Goal: Task Accomplishment & Management: Complete application form

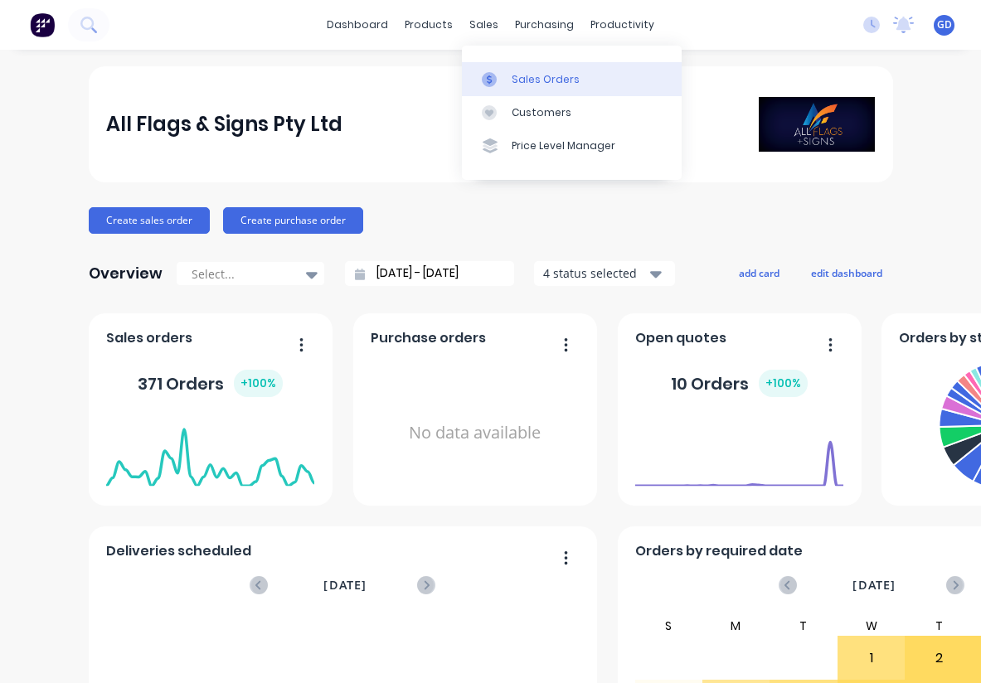
click at [526, 76] on div "Sales Orders" at bounding box center [545, 79] width 68 height 15
click at [522, 72] on div "Sales Orders" at bounding box center [545, 79] width 68 height 15
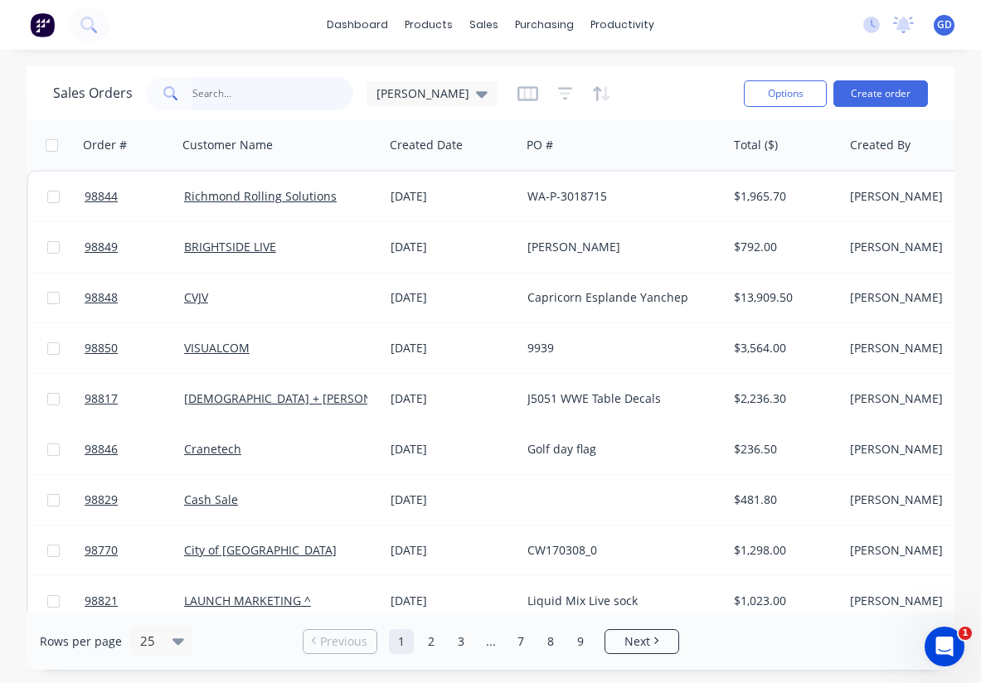
click at [235, 99] on input "text" at bounding box center [273, 93] width 162 height 33
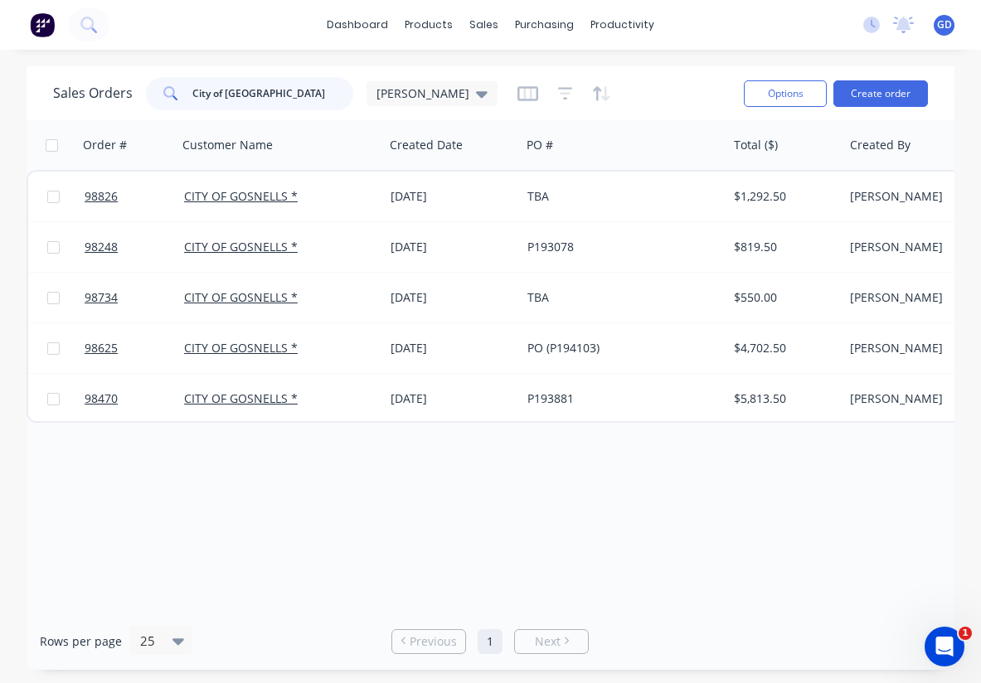
type input "City of Gosnells"
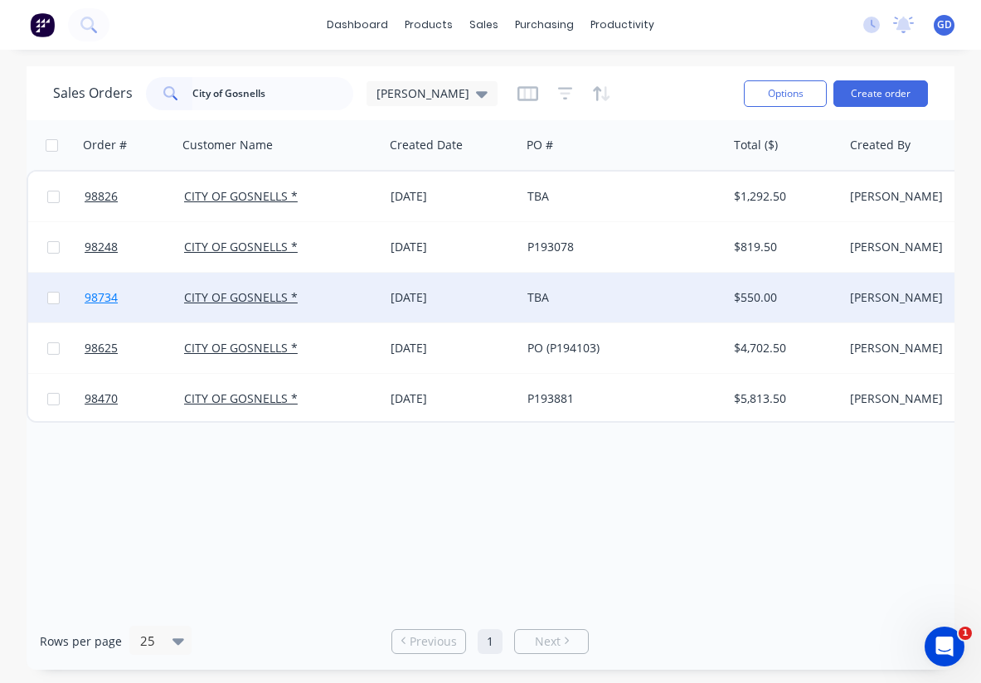
click at [96, 298] on span "98734" at bounding box center [101, 297] width 33 height 17
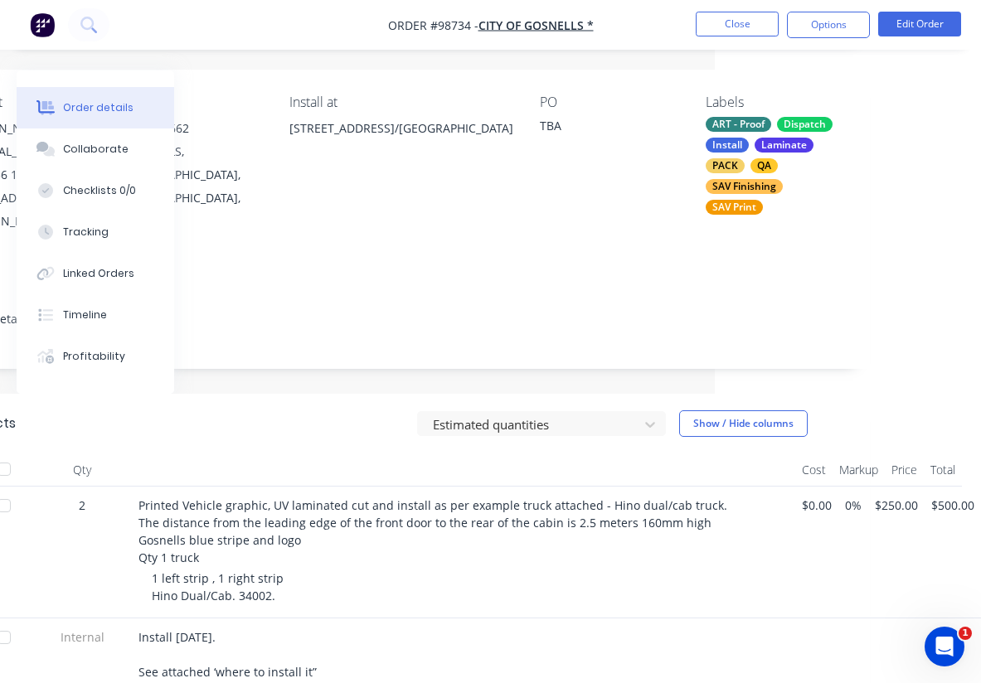
scroll to position [114, 265]
click at [736, 24] on button "Close" at bounding box center [737, 24] width 83 height 25
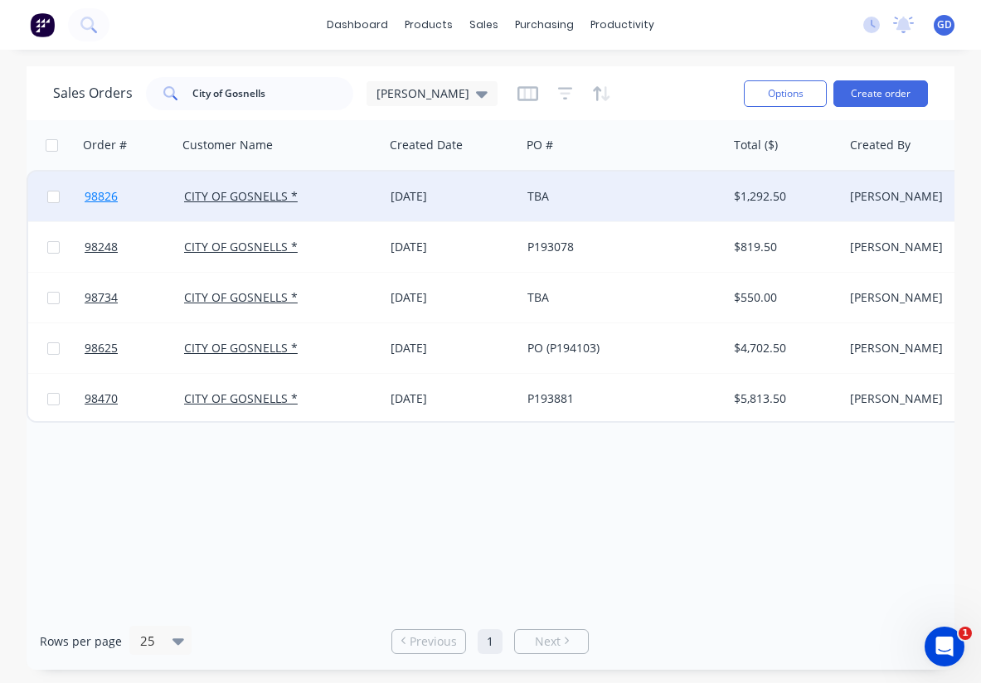
click at [104, 196] on span "98826" at bounding box center [101, 196] width 33 height 17
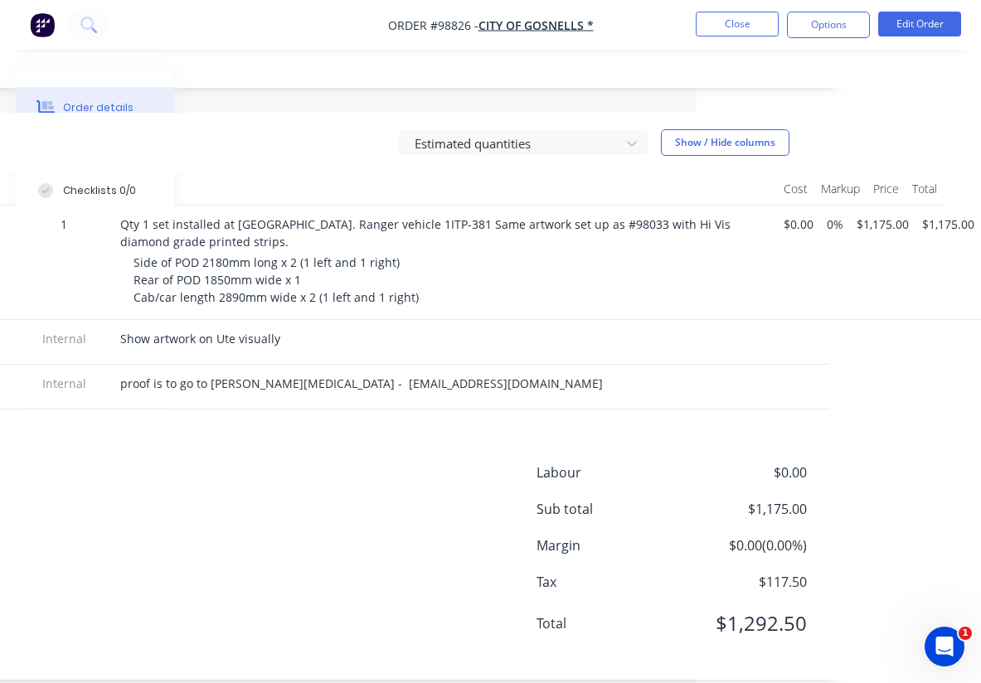
scroll to position [0, 284]
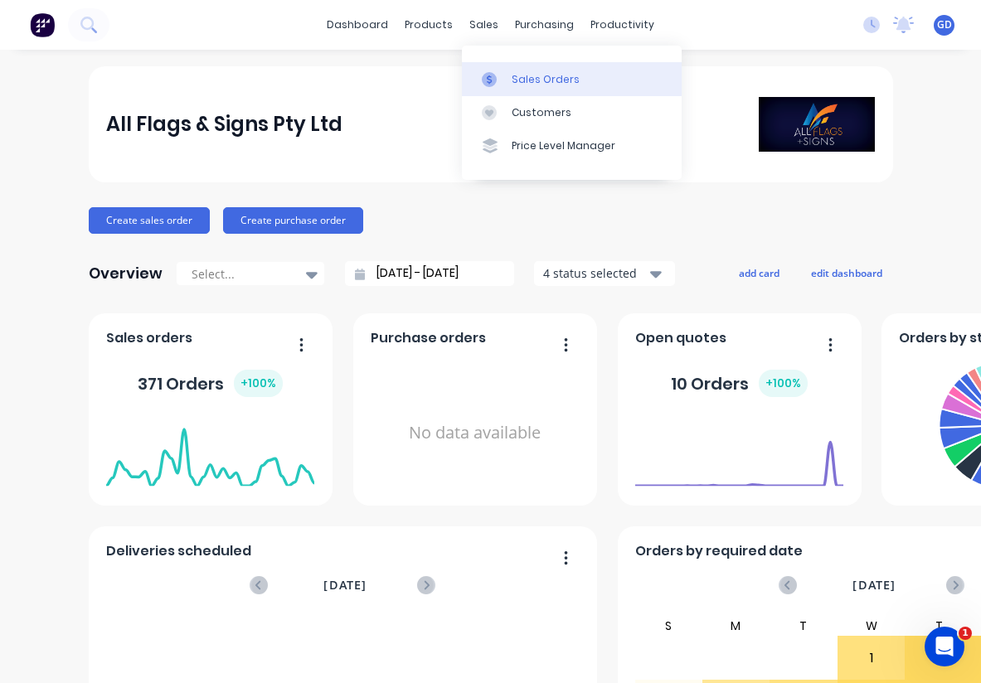
click at [533, 75] on div "Sales Orders" at bounding box center [545, 79] width 68 height 15
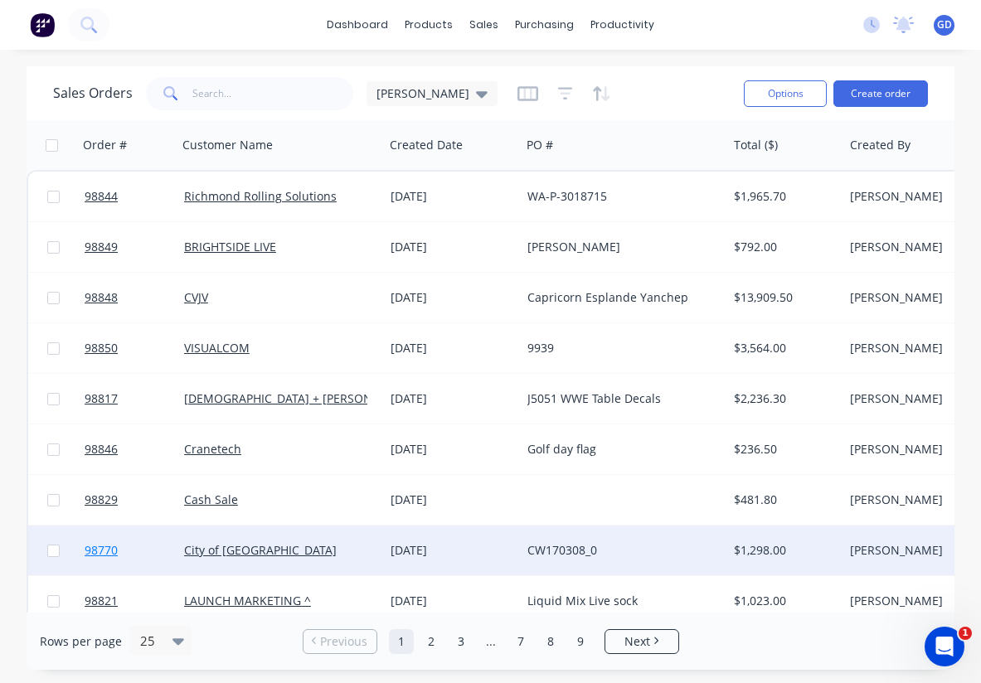
click at [109, 552] on span "98770" at bounding box center [101, 550] width 33 height 17
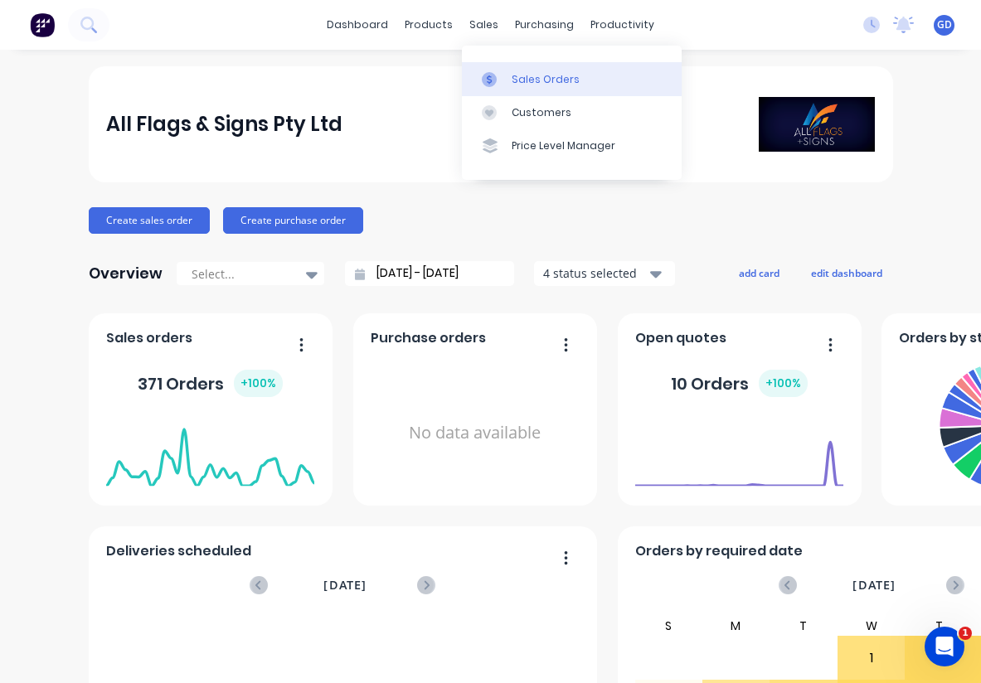
click at [525, 88] on link "Sales Orders" at bounding box center [572, 78] width 220 height 33
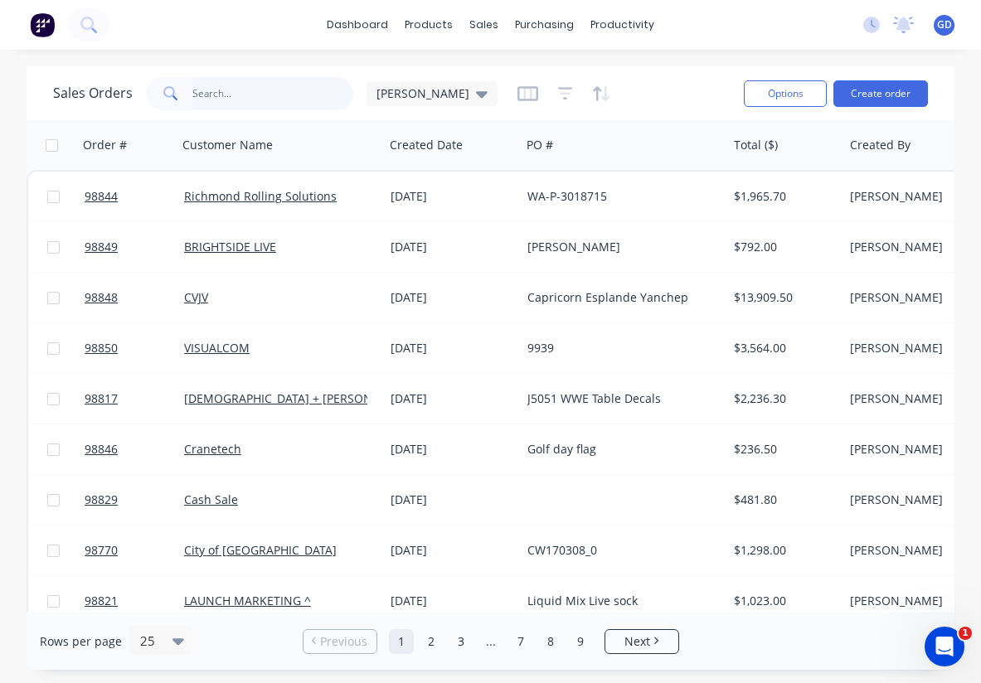
click at [226, 94] on input "text" at bounding box center [273, 93] width 162 height 33
type input "98780"
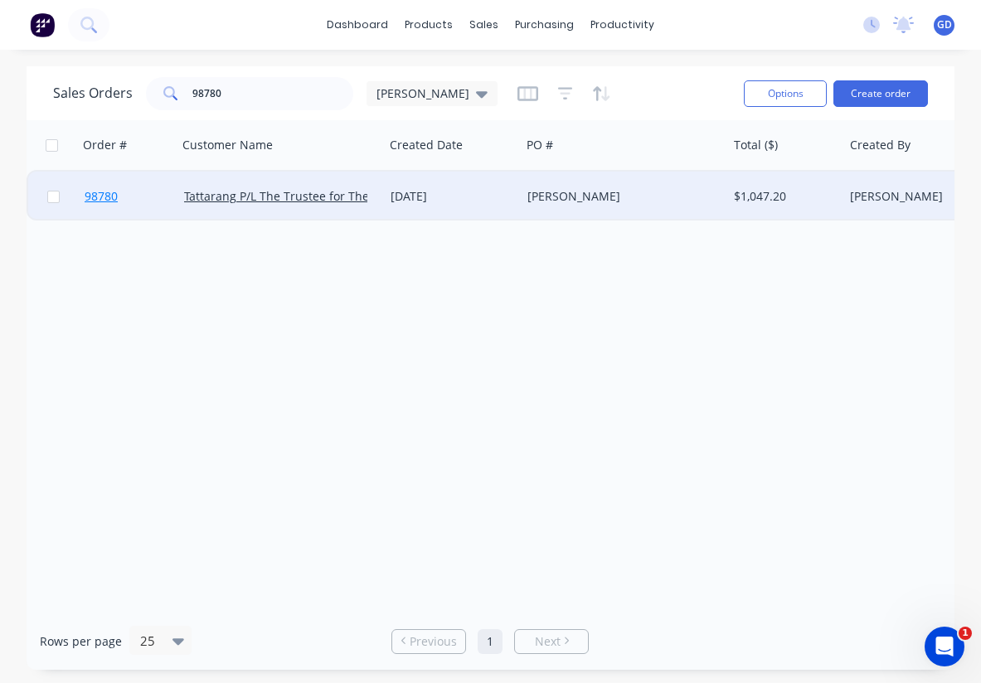
click at [92, 205] on link "98780" at bounding box center [134, 197] width 99 height 50
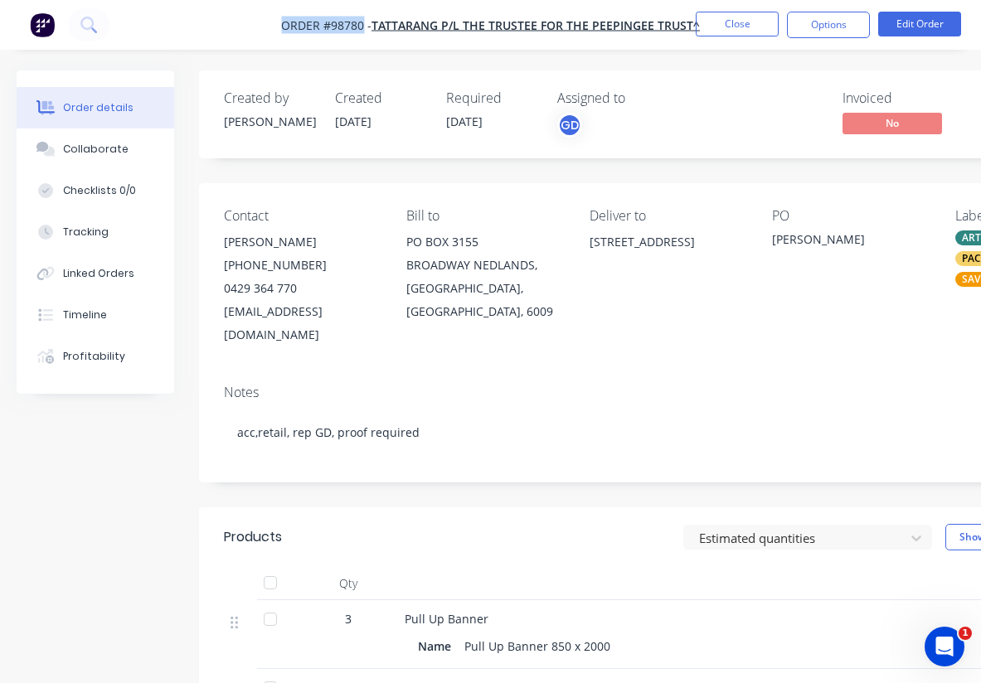
drag, startPoint x: 274, startPoint y: 21, endPoint x: 365, endPoint y: 21, distance: 91.2
click at [365, 21] on nav "Order #98780 - Tattarang P/L The Trustee for The Peepingee Trust^ Close Options…" at bounding box center [490, 25] width 981 height 50
copy span "Order #98780"
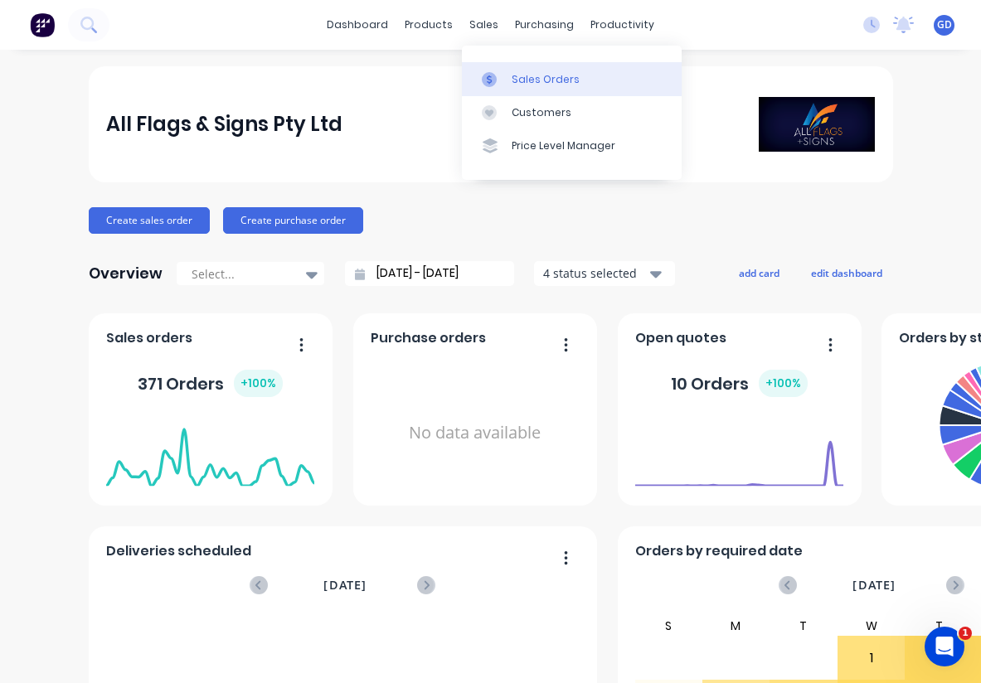
click at [532, 82] on div "Sales Orders" at bounding box center [545, 79] width 68 height 15
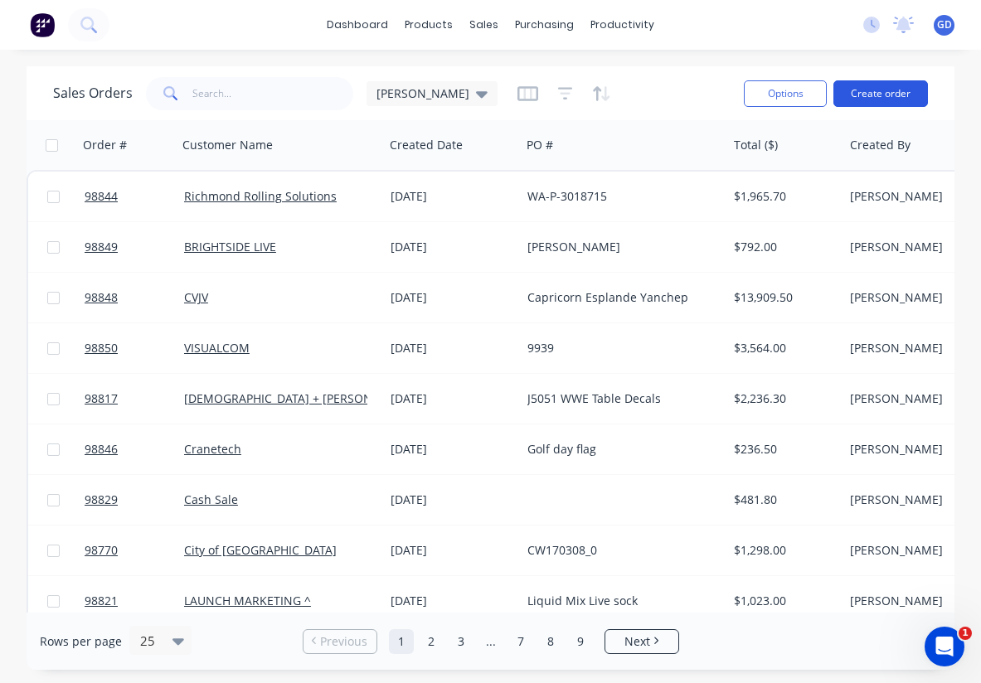
click at [889, 95] on button "Create order" at bounding box center [880, 93] width 95 height 27
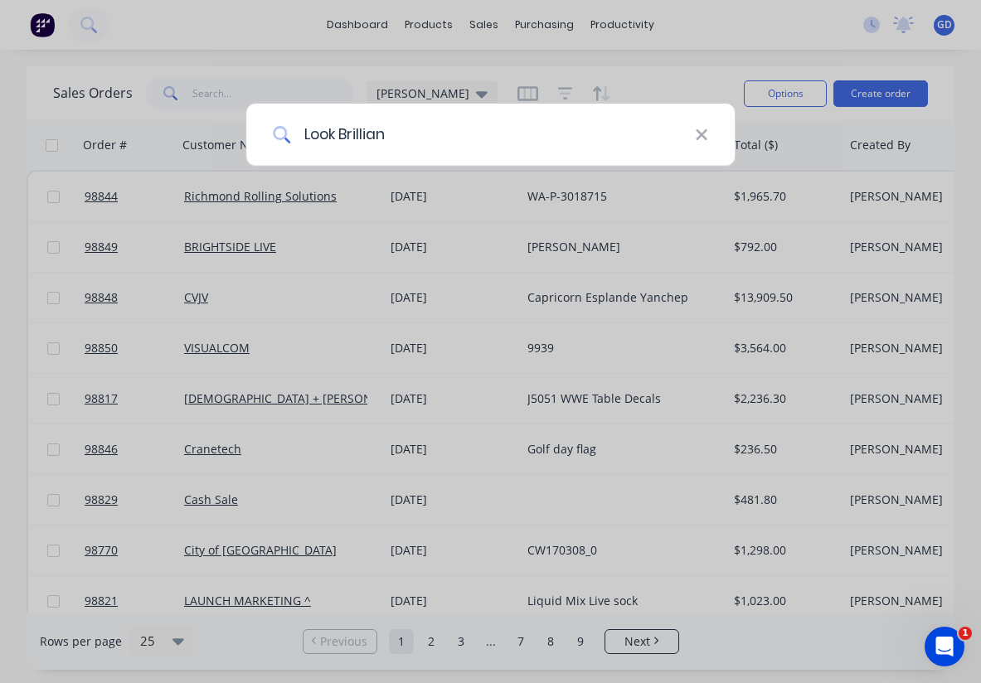
type input "Look Brilliant"
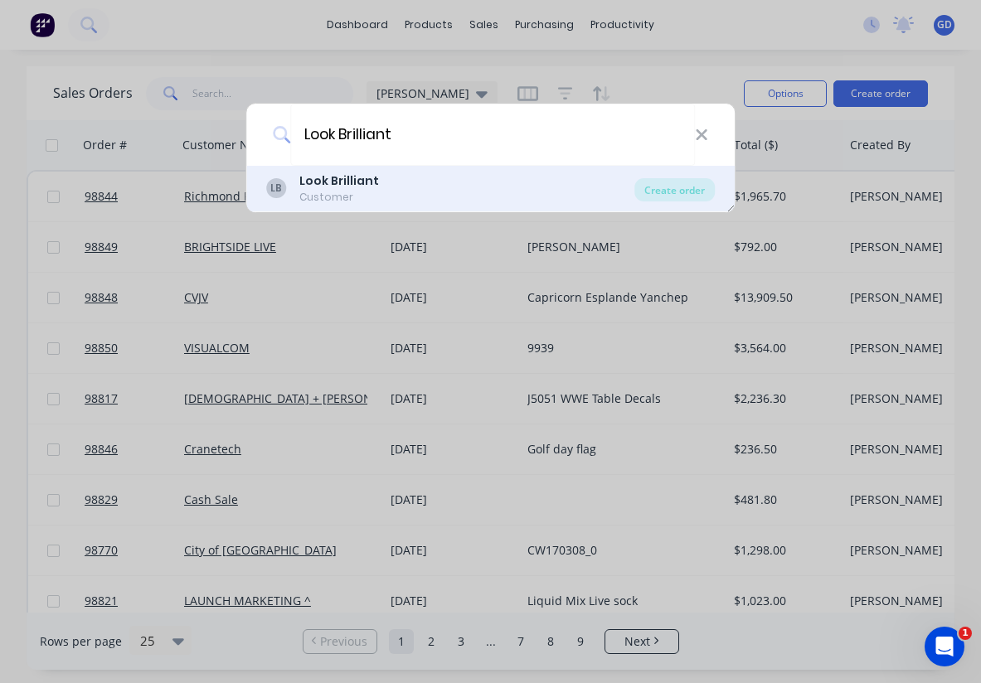
click at [349, 186] on b "Look Brilliant" at bounding box center [339, 180] width 80 height 17
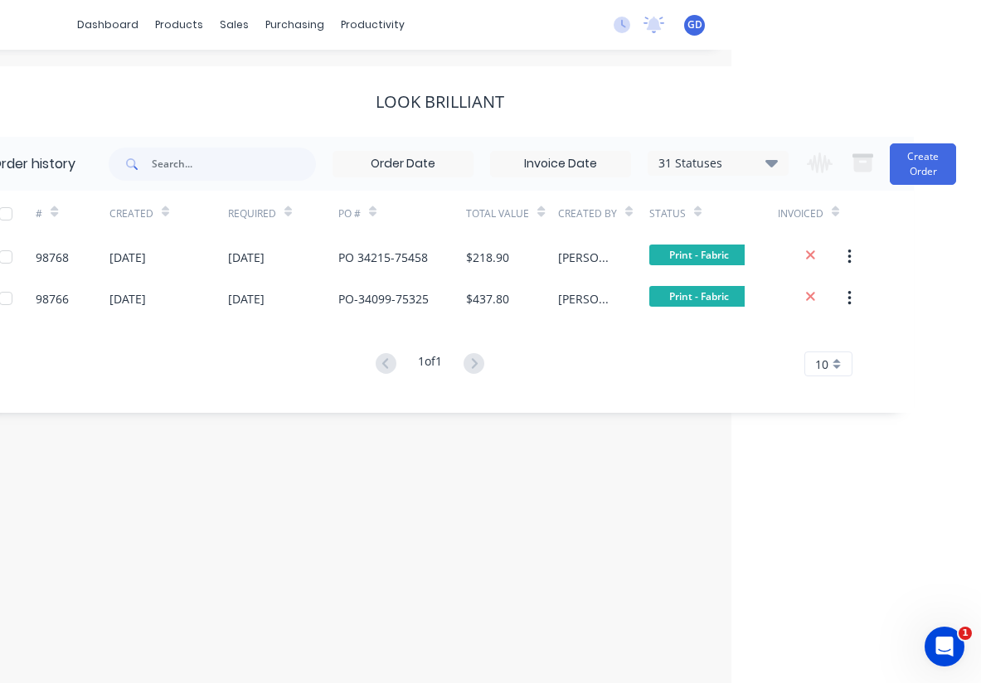
scroll to position [0, 250]
click at [920, 172] on button "Create Order" at bounding box center [922, 163] width 66 height 41
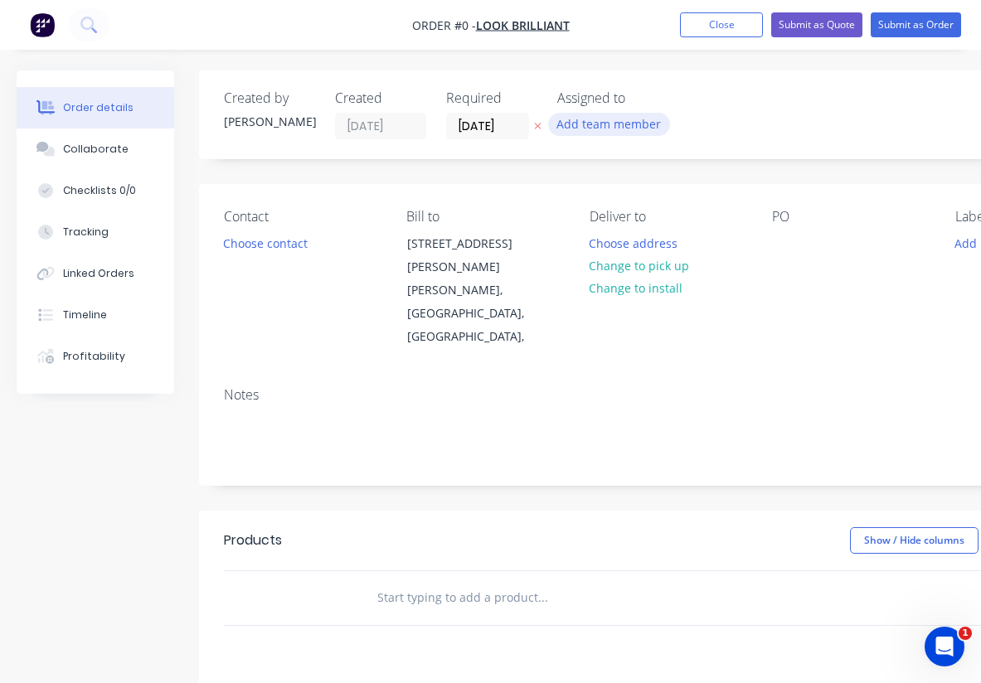
click at [600, 125] on button "Add team member" at bounding box center [609, 124] width 122 height 22
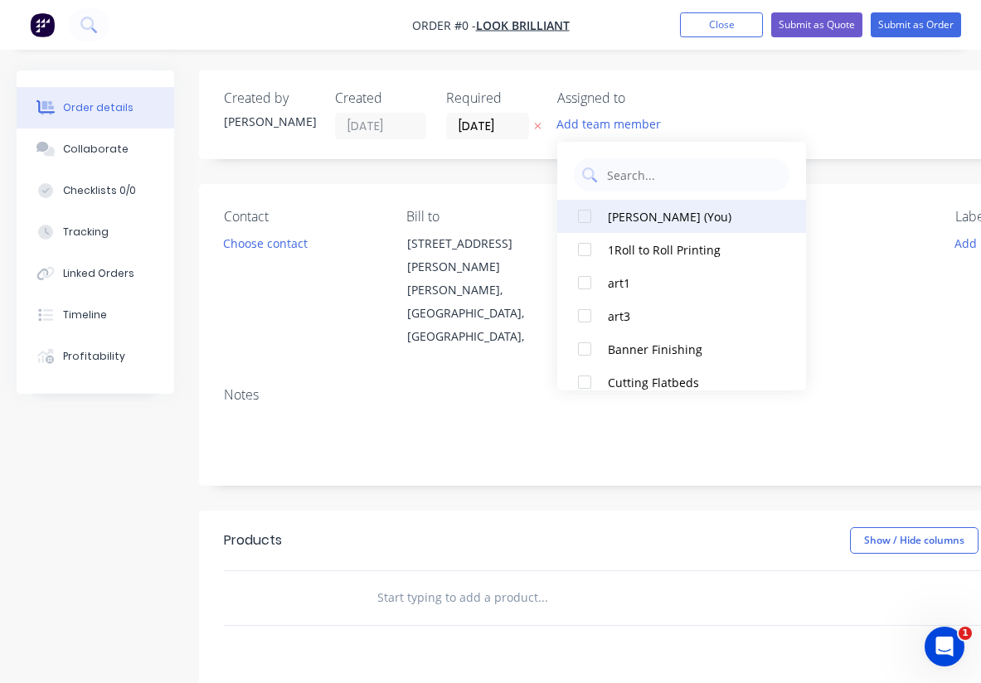
click at [589, 215] on div at bounding box center [584, 216] width 33 height 33
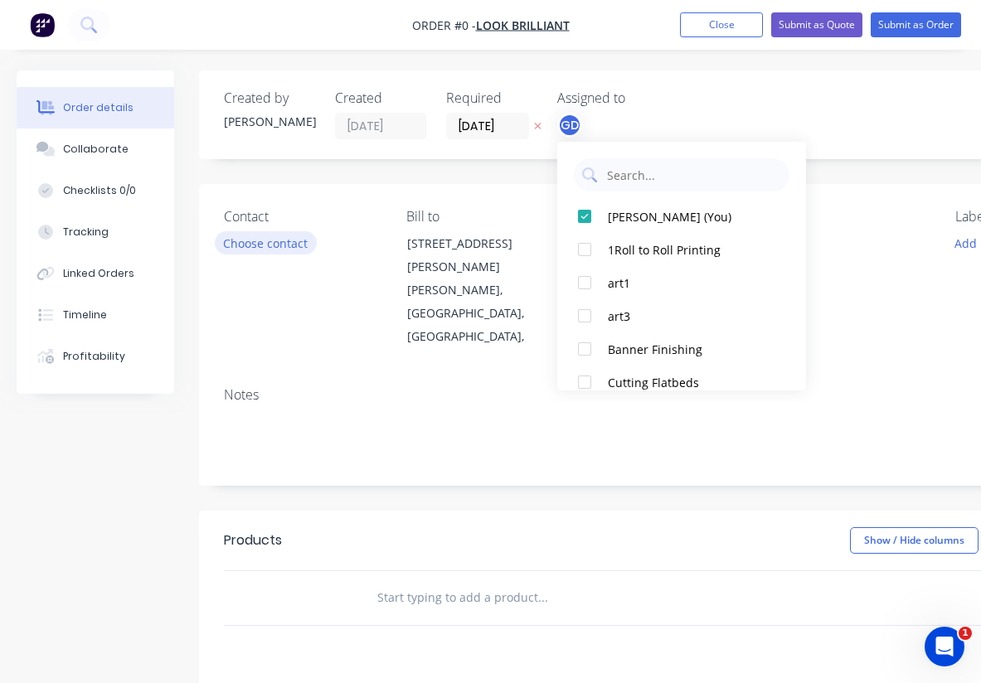
click at [268, 241] on div "Order details Collaborate Checklists 0/0 Tracking Linked Orders Timeline Profit…" at bounding box center [576, 559] width 1152 height 978
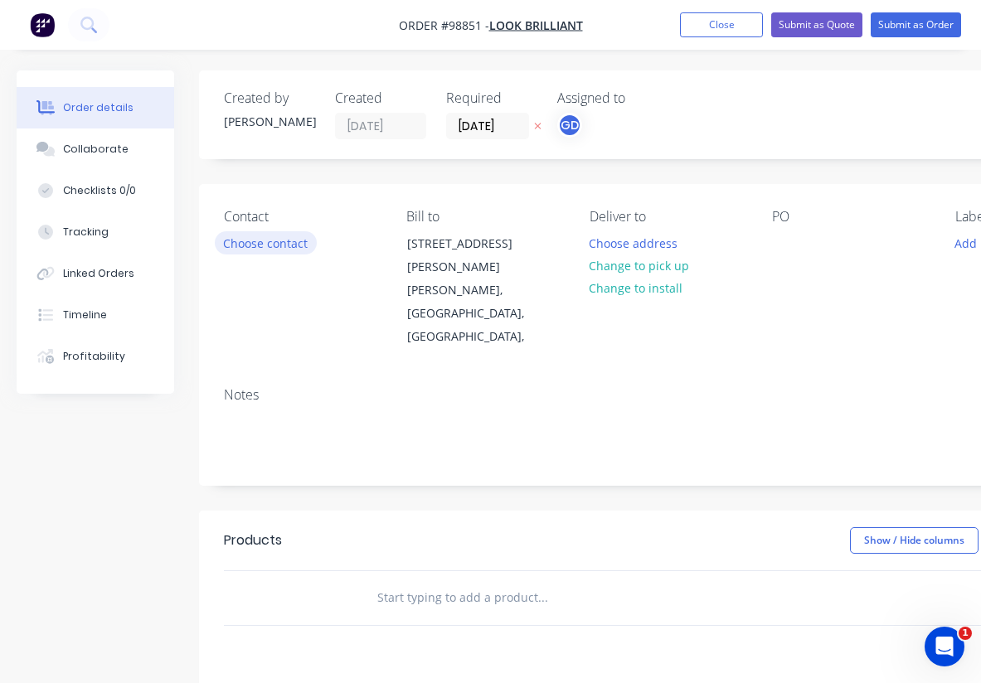
click at [268, 241] on button "Choose contact" at bounding box center [266, 242] width 102 height 22
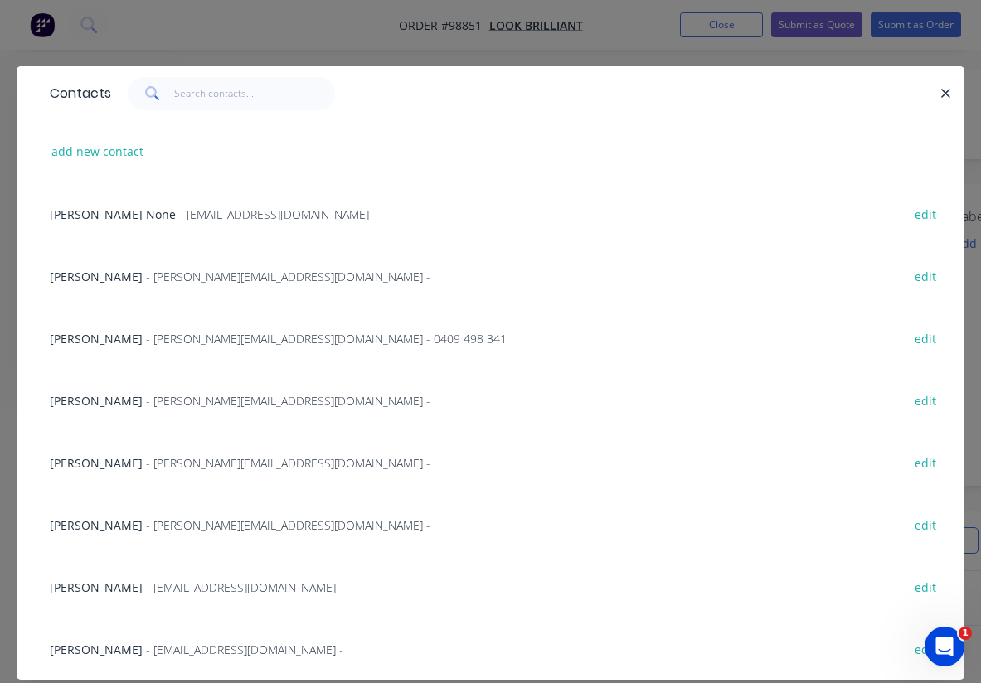
click at [65, 337] on span "Ali Grant" at bounding box center [96, 339] width 93 height 16
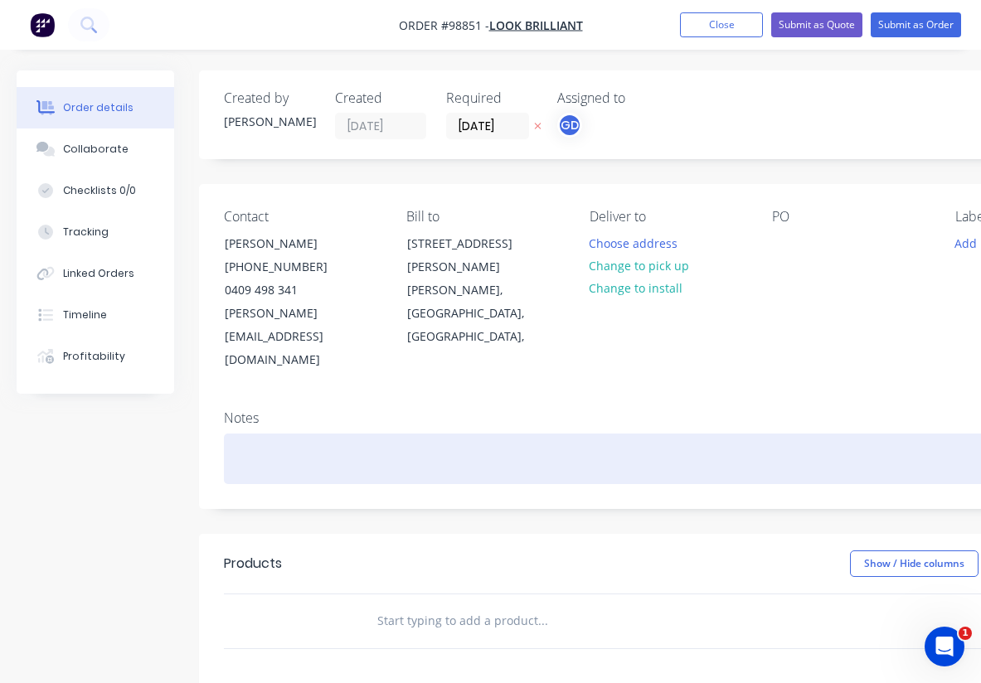
click at [260, 434] on div at bounding box center [667, 459] width 887 height 51
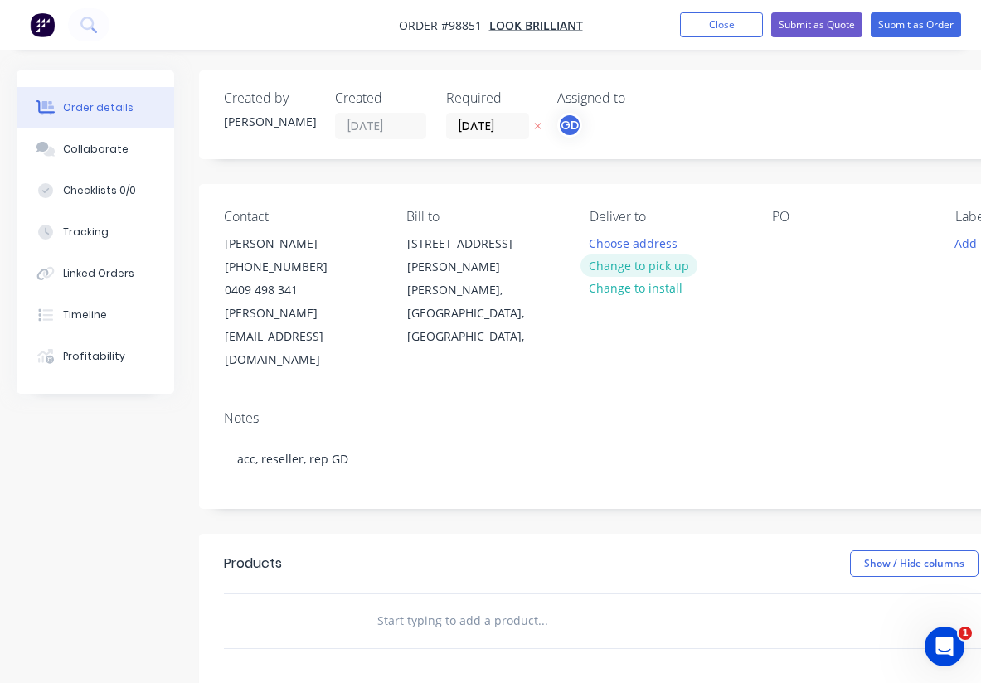
click at [637, 267] on button "Change to pick up" at bounding box center [639, 265] width 118 height 22
click at [634, 240] on div "Pick up Change to delivery Change to install" at bounding box center [667, 290] width 156 height 163
click at [629, 242] on div "Pick up Change to delivery Change to install" at bounding box center [667, 290] width 156 height 163
click at [618, 250] on div "Pick up Change to delivery Change to install" at bounding box center [667, 290] width 156 height 163
click at [613, 239] on div at bounding box center [602, 243] width 27 height 24
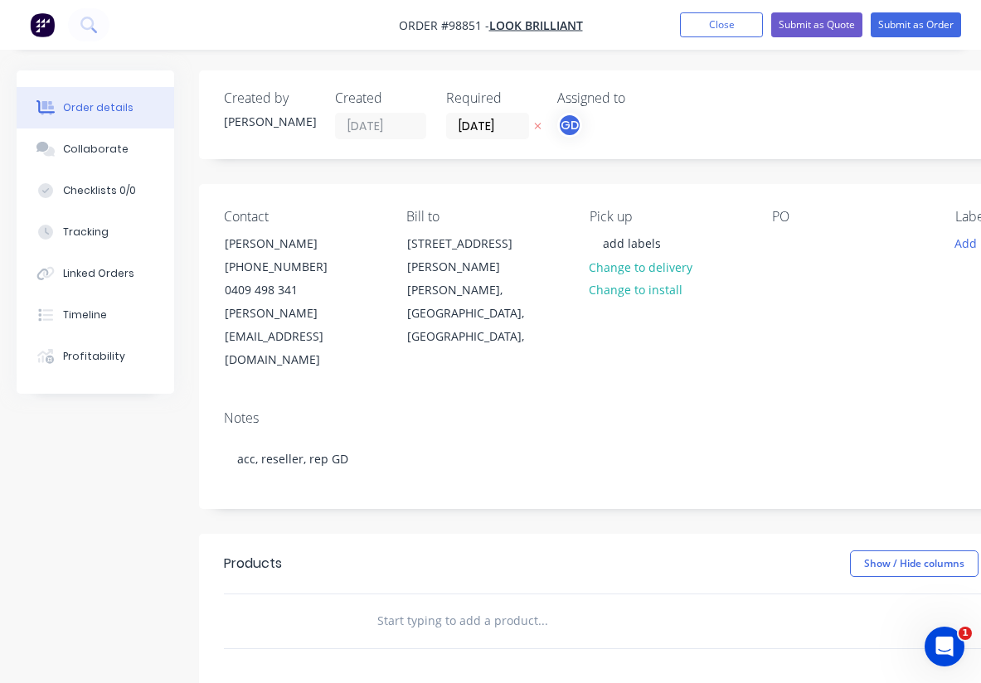
click at [682, 397] on div "Notes acc, reseller, rep GD" at bounding box center [667, 452] width 937 height 111
click at [962, 248] on button "Add labels" at bounding box center [983, 242] width 76 height 22
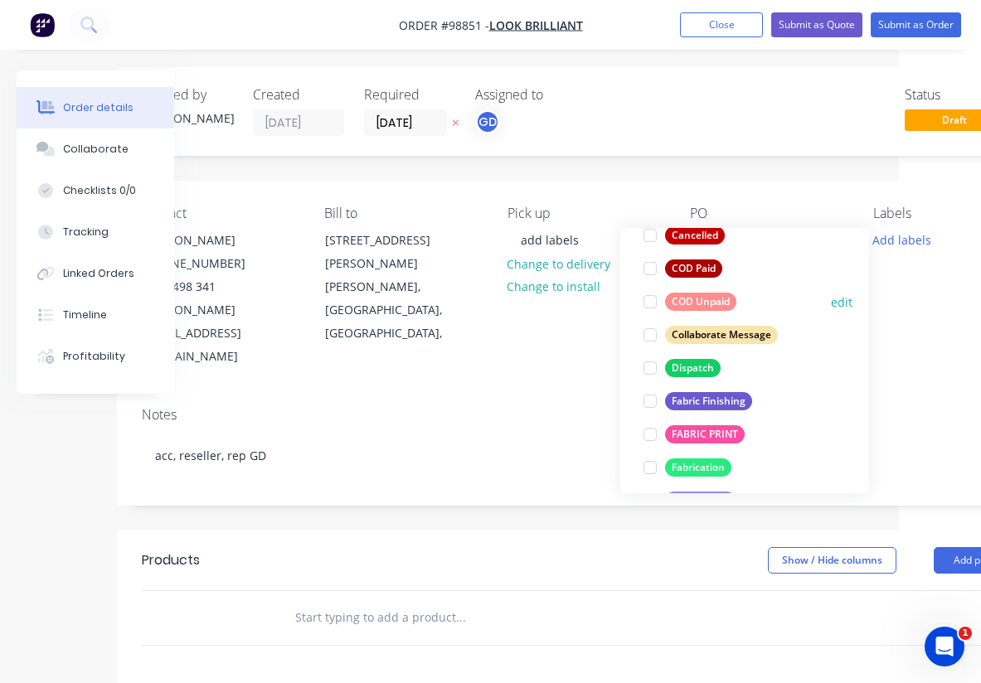
scroll to position [240, 0]
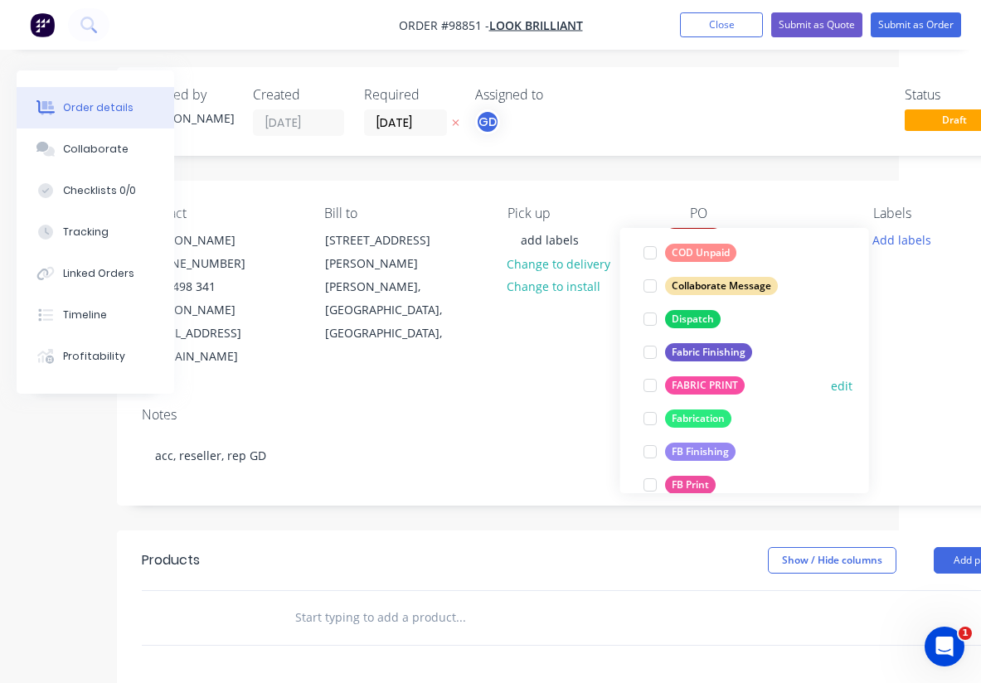
click at [715, 383] on div "FABRIC PRINT" at bounding box center [705, 385] width 80 height 18
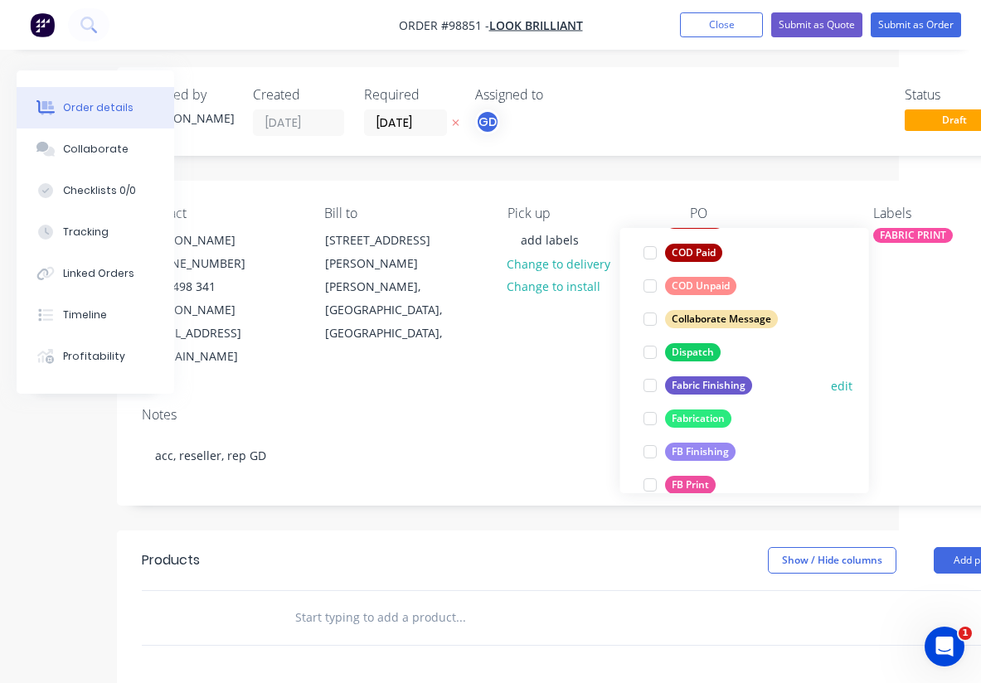
click at [711, 390] on div "Fabric Finishing" at bounding box center [708, 385] width 87 height 18
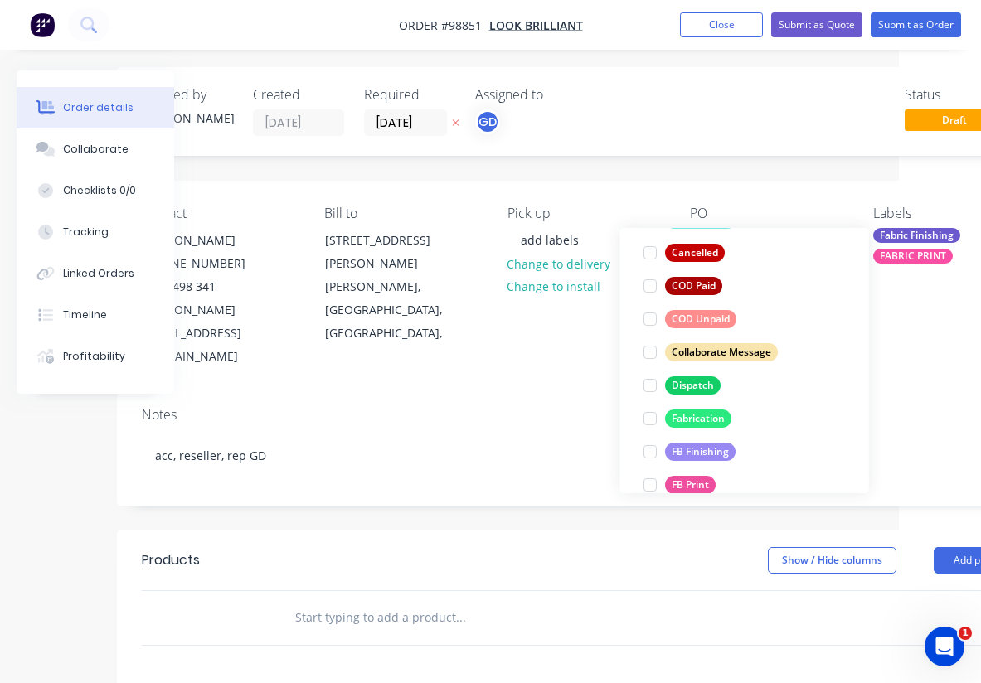
click at [550, 394] on div "Notes acc, reseller, rep GD" at bounding box center [585, 449] width 937 height 111
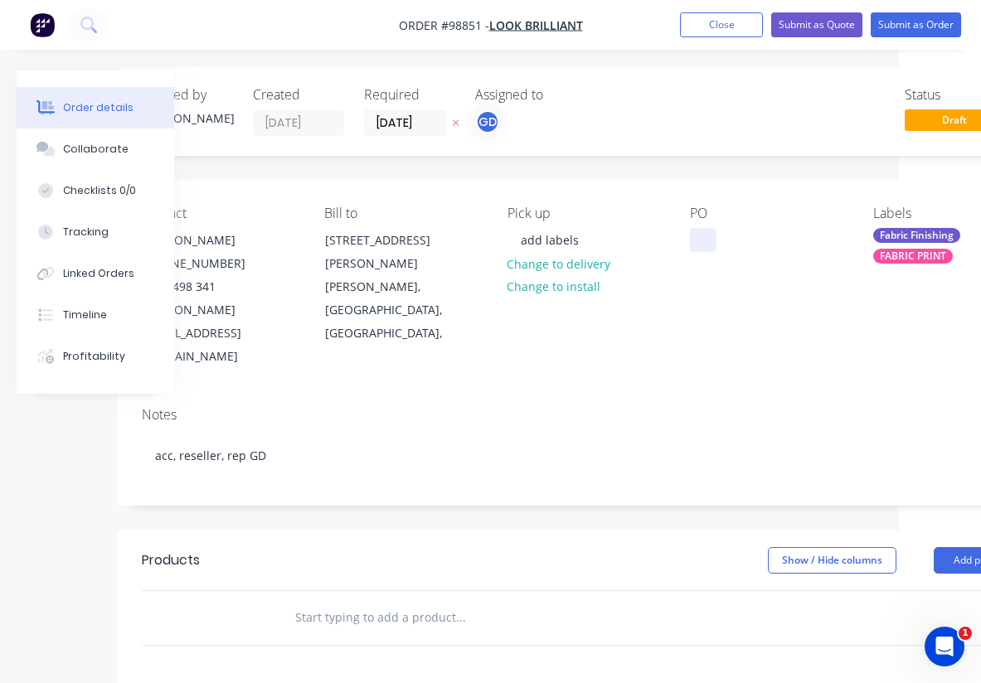
click at [693, 245] on div at bounding box center [703, 240] width 27 height 24
paste div
click at [584, 245] on div "add labels" at bounding box center [549, 240] width 85 height 24
click at [599, 394] on div "Notes acc, reseller, rep GD" at bounding box center [585, 449] width 937 height 111
click at [358, 601] on input "text" at bounding box center [460, 617] width 332 height 33
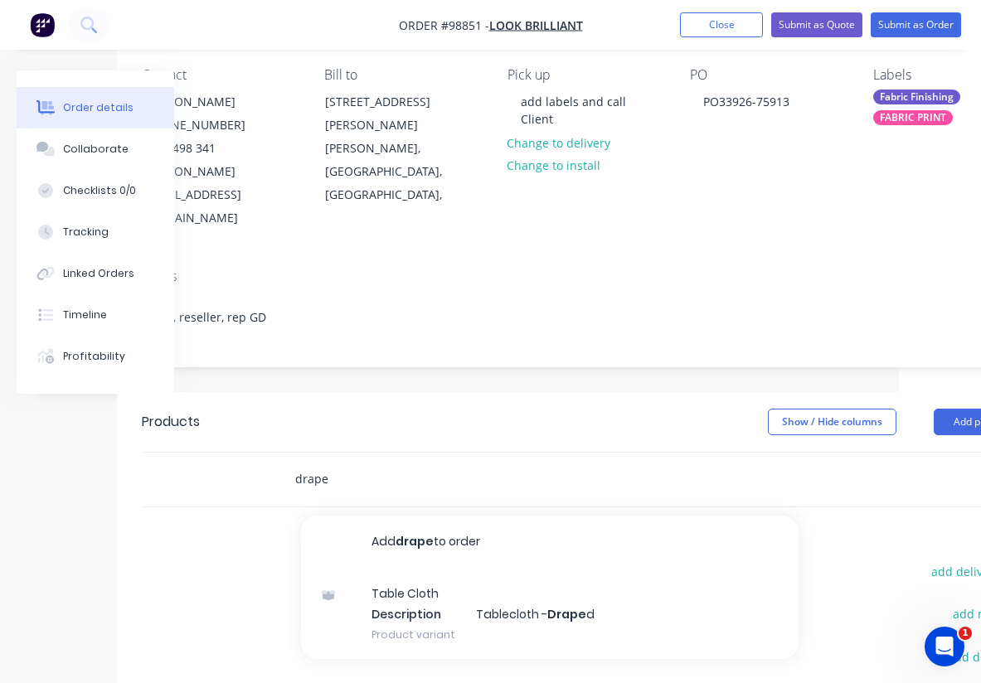
scroll to position [148, 82]
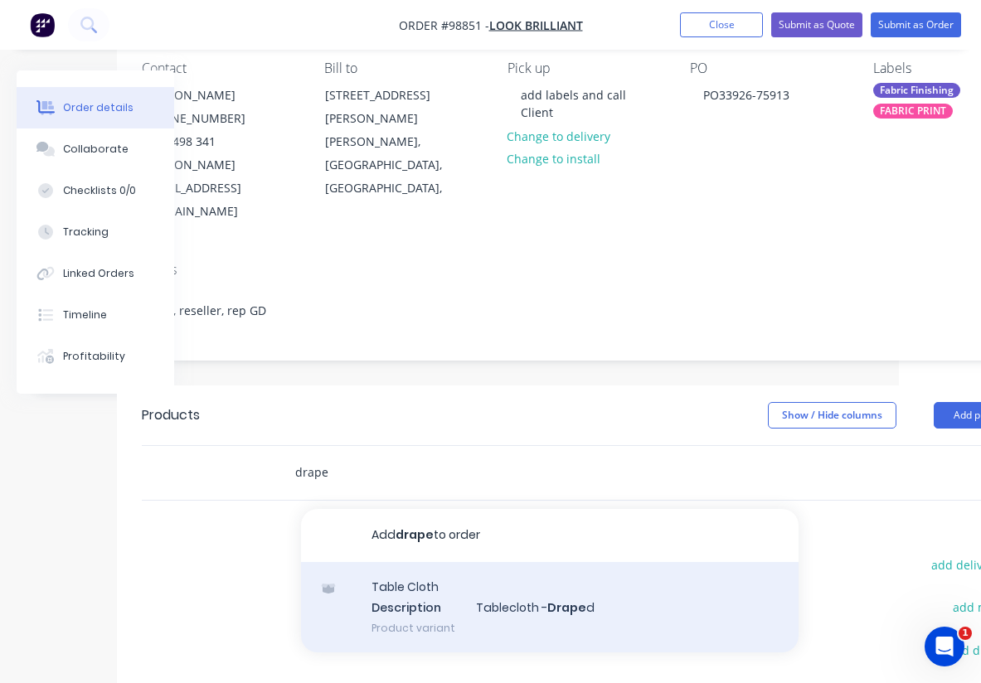
type input "drape"
click at [462, 566] on div "Table Cloth Description Tablecloth - Drape d Product variant" at bounding box center [549, 607] width 497 height 91
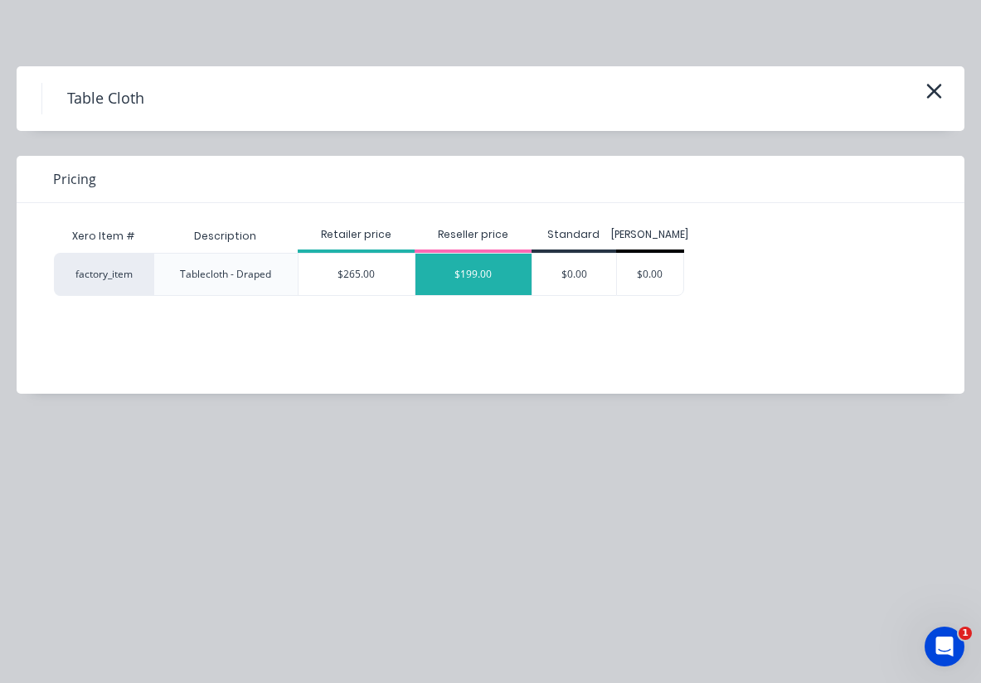
click at [476, 283] on div "$199.00" at bounding box center [473, 274] width 116 height 41
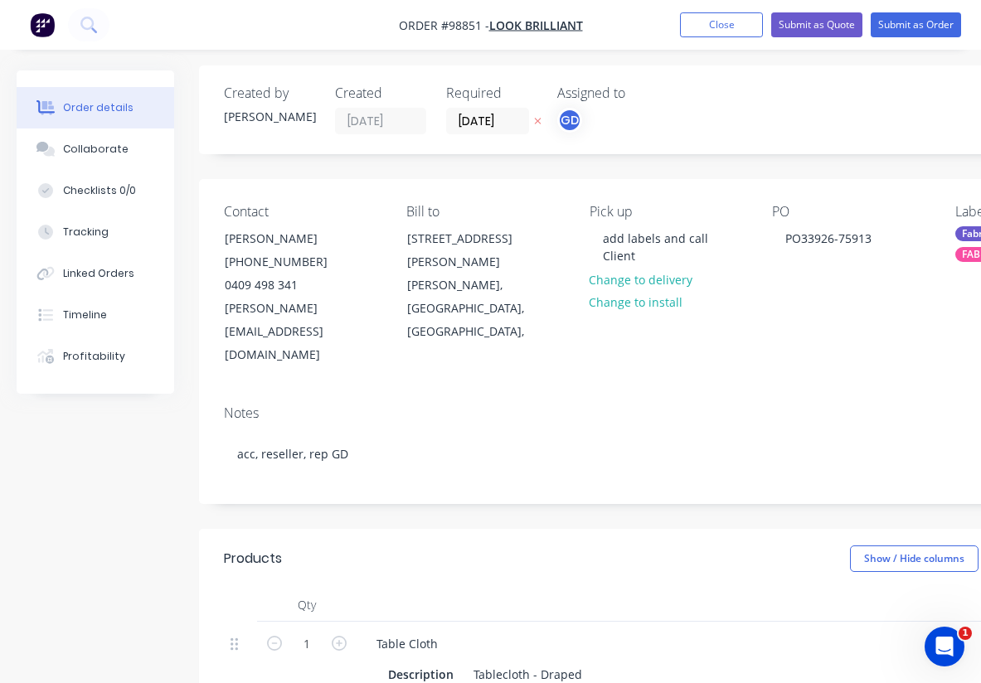
scroll to position [0, 0]
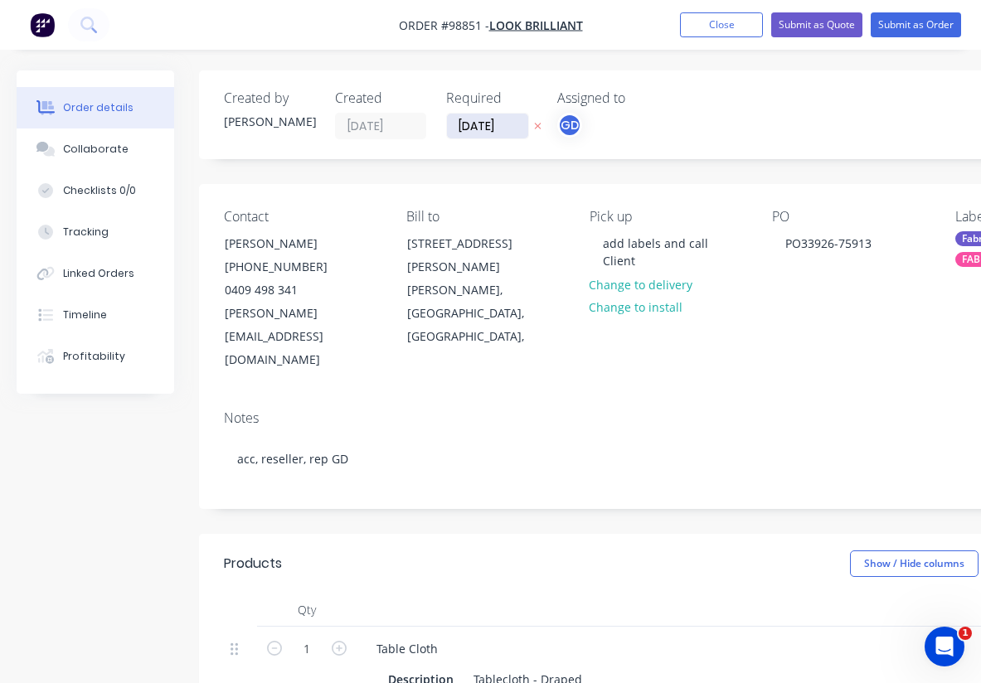
click at [476, 124] on input "08/10/25" at bounding box center [487, 126] width 81 height 25
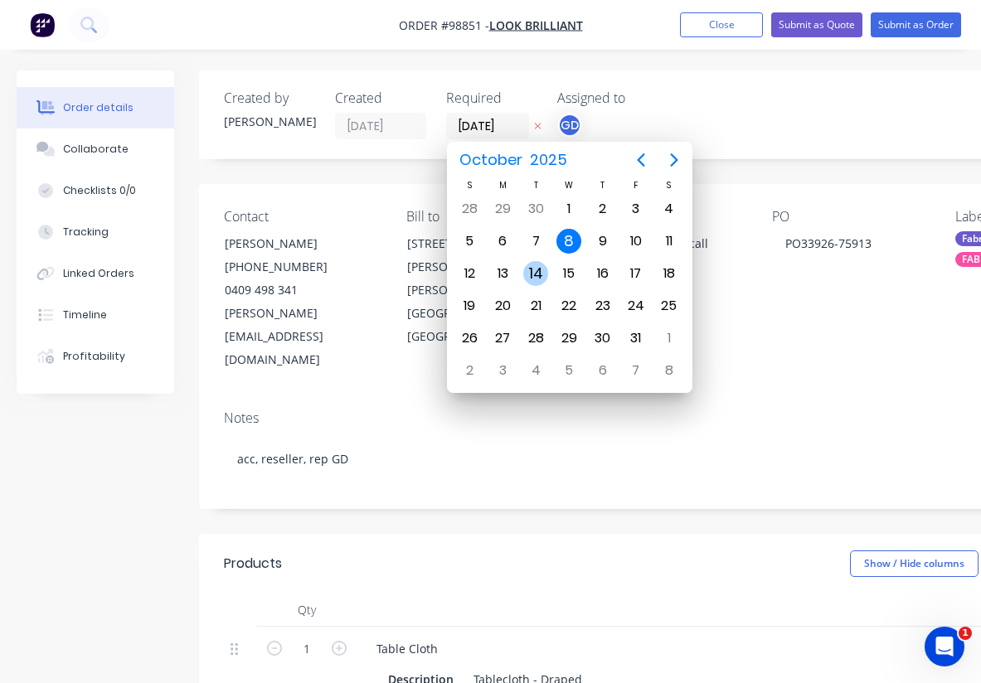
click at [543, 272] on div "14" at bounding box center [535, 273] width 25 height 25
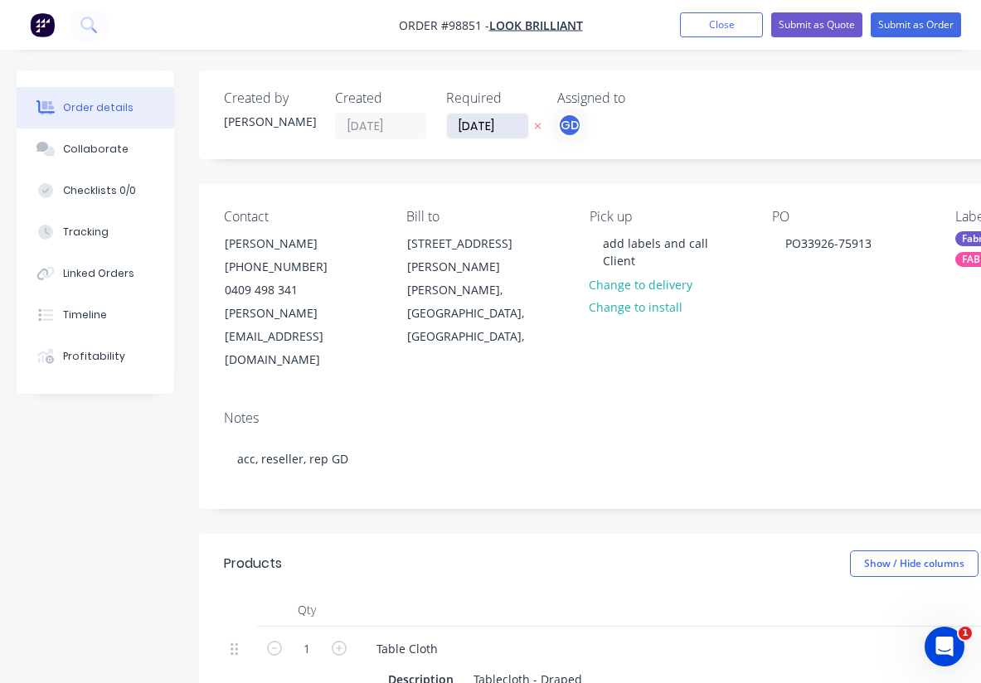
click at [473, 121] on input "14/10/25" at bounding box center [487, 126] width 81 height 25
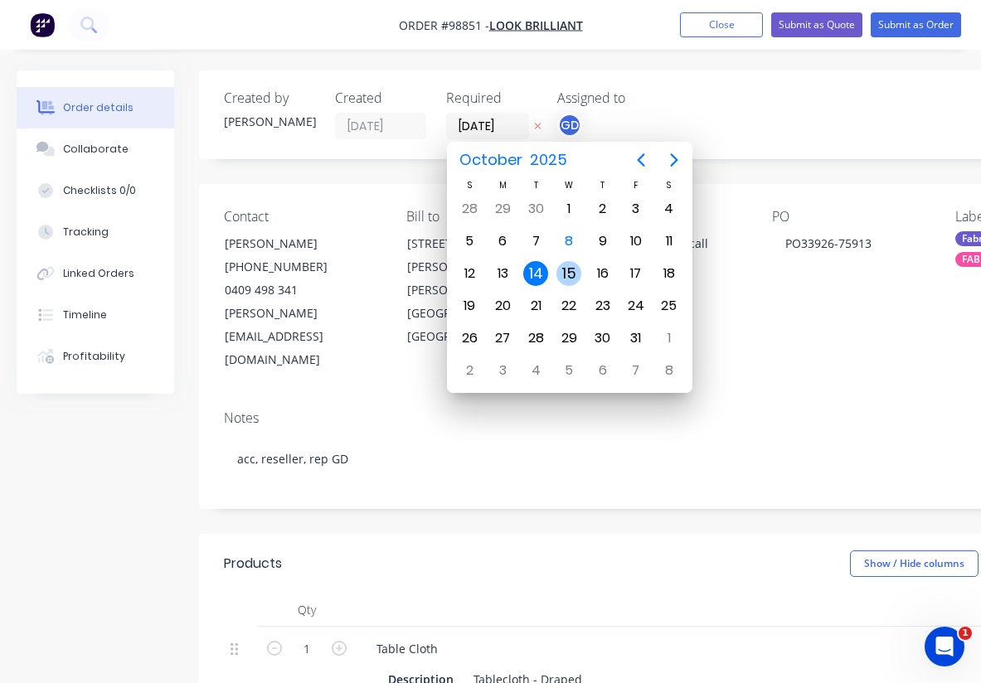
click at [569, 273] on div "15" at bounding box center [568, 273] width 25 height 25
type input "15/10/25"
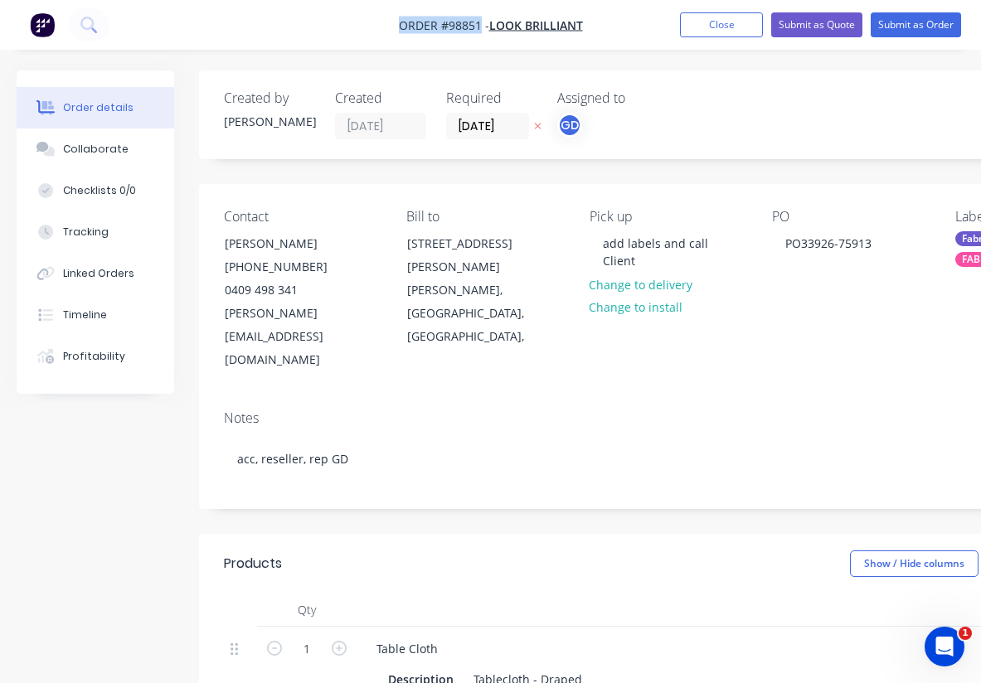
drag, startPoint x: 394, startPoint y: 21, endPoint x: 480, endPoint y: 26, distance: 86.4
click at [480, 26] on nav "Order #98851 - Look Brilliant Add product Close Submit as Quote Submit as Order" at bounding box center [490, 25] width 981 height 50
copy span "Order #98851"
click at [716, 27] on button "Close" at bounding box center [721, 24] width 83 height 25
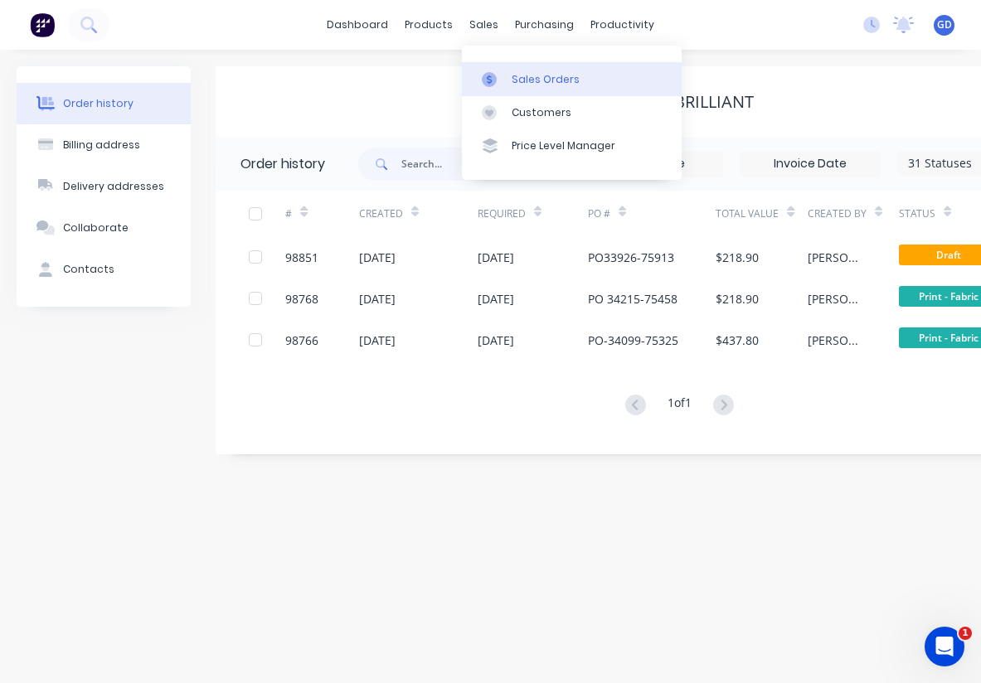
click at [527, 73] on div "Sales Orders" at bounding box center [545, 79] width 68 height 15
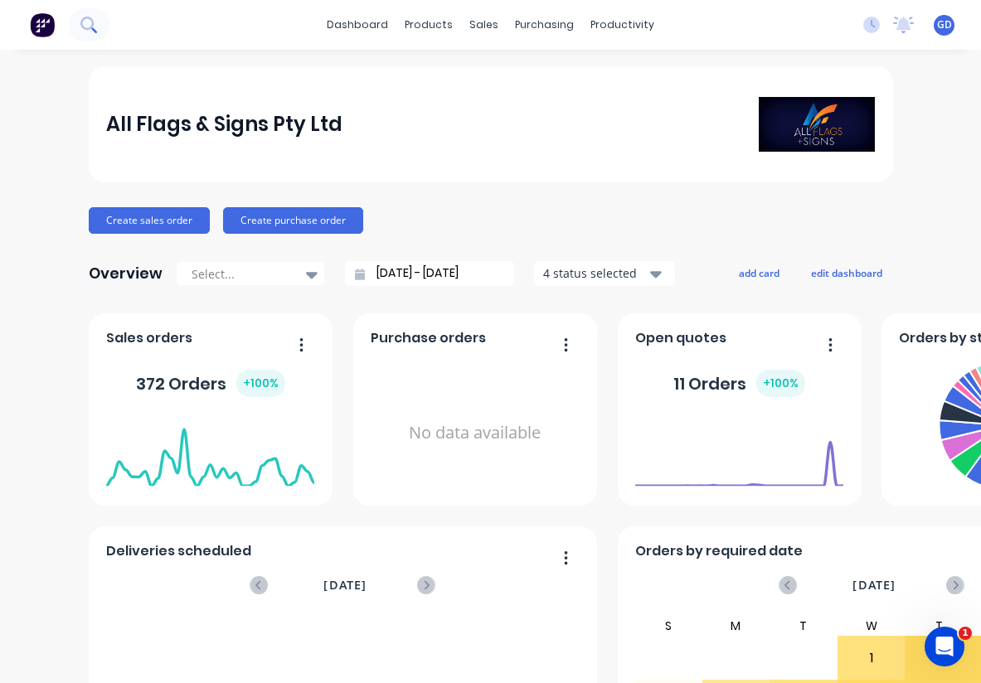
click at [85, 23] on icon at bounding box center [88, 25] width 16 height 16
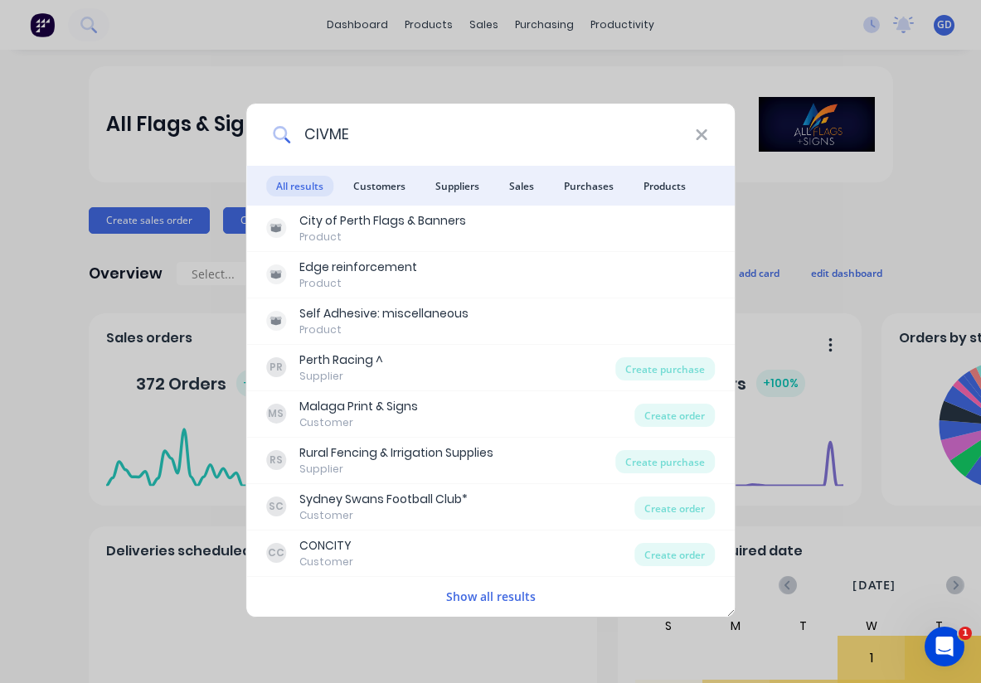
type input "CIVMEC"
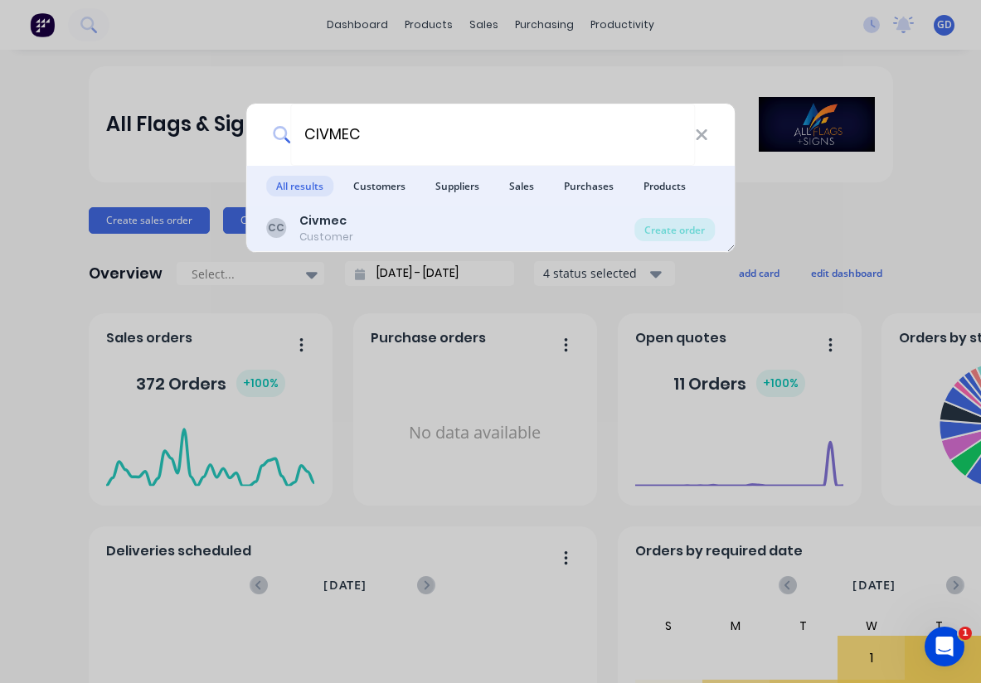
click at [311, 233] on div "Customer" at bounding box center [326, 237] width 54 height 15
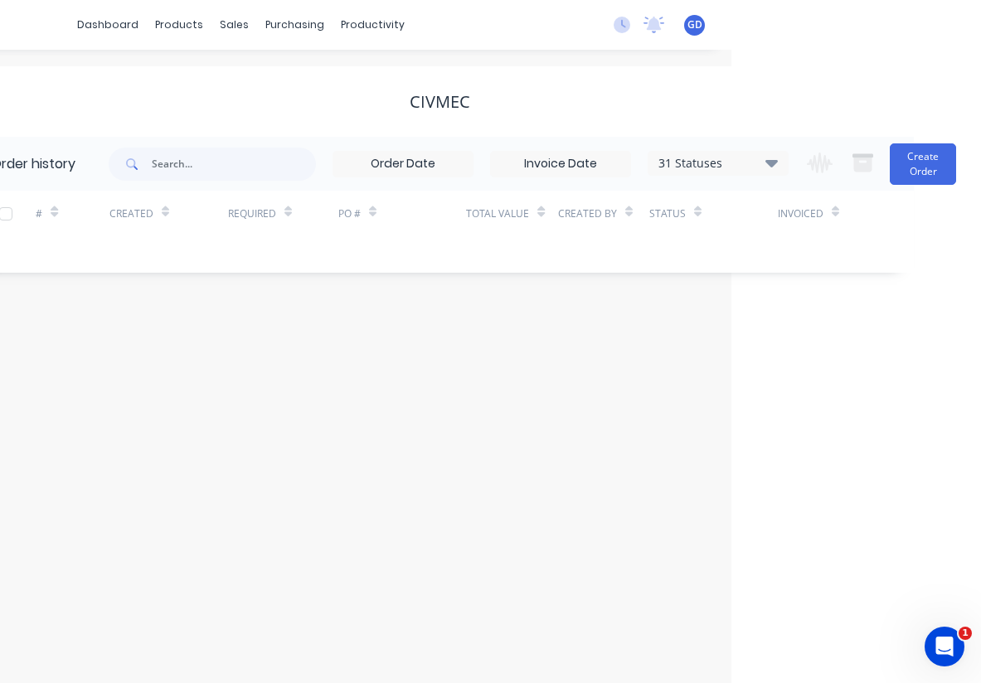
scroll to position [0, 250]
click at [767, 164] on icon at bounding box center [771, 163] width 12 height 20
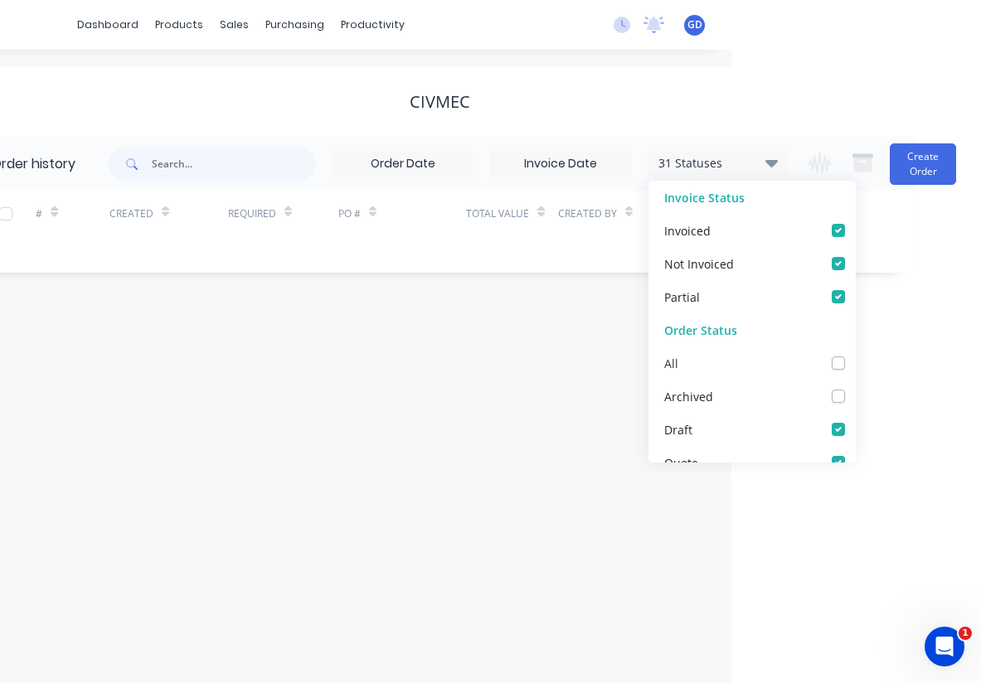
click at [855, 354] on label at bounding box center [855, 354] width 0 height 0
click at [855, 357] on input "checkbox" at bounding box center [861, 362] width 13 height 16
checkbox input "true"
click at [286, 261] on div "Order history 32 Statuses Invoice Status Invoiced Not Invoiced Partial Order St…" at bounding box center [440, 205] width 948 height 136
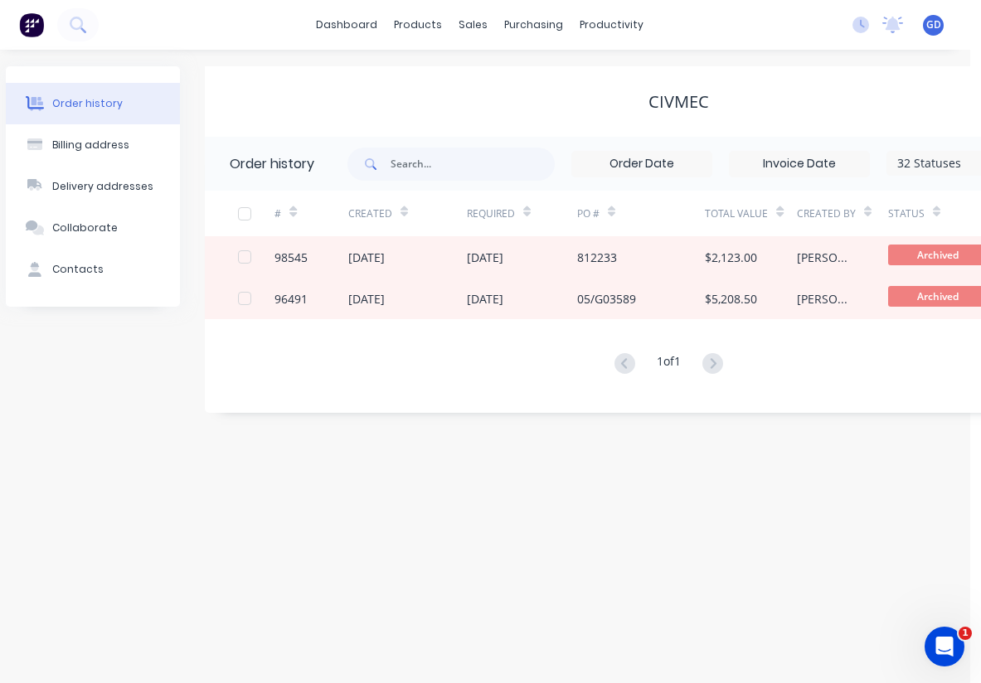
scroll to position [0, 0]
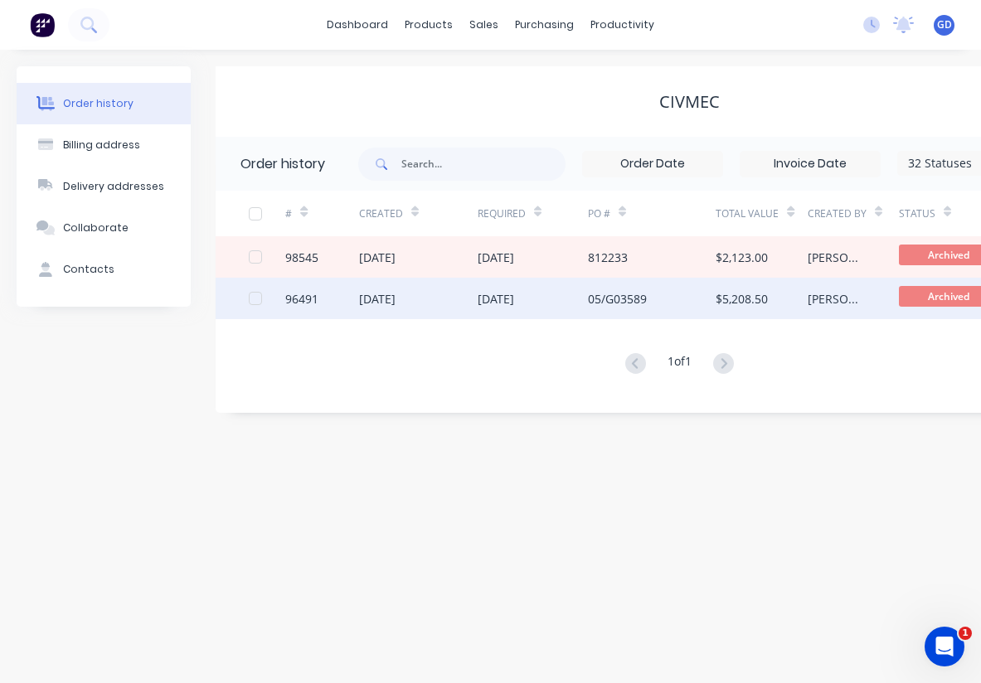
click at [296, 301] on div "96491" at bounding box center [301, 298] width 33 height 17
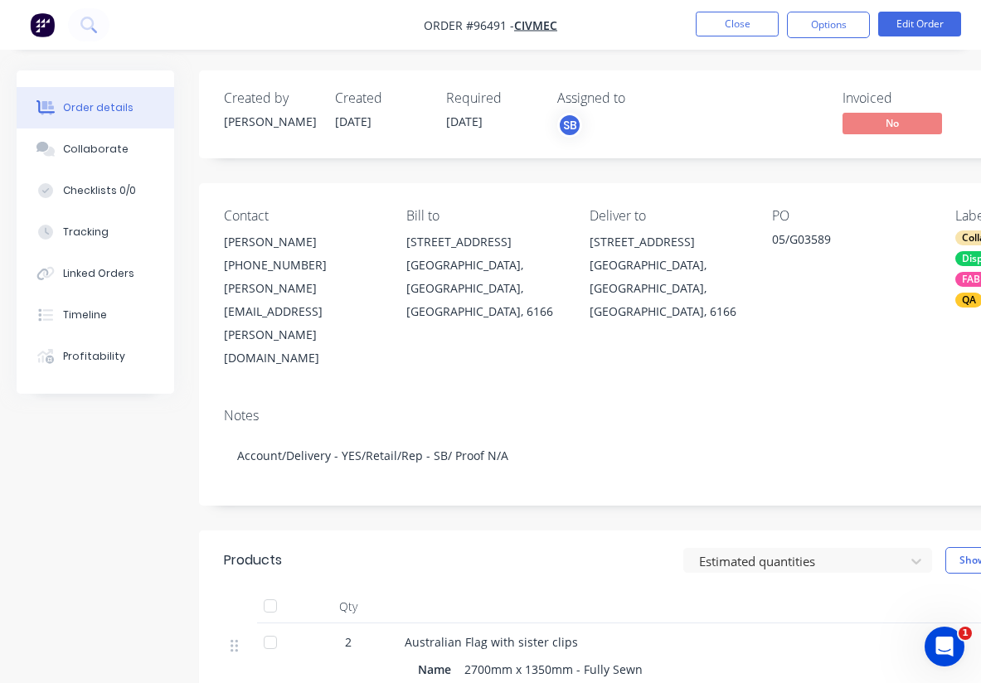
click at [303, 291] on div "[PERSON_NAME][EMAIL_ADDRESS][PERSON_NAME][DOMAIN_NAME]" at bounding box center [302, 323] width 156 height 93
drag, startPoint x: 379, startPoint y: 288, endPoint x: 223, endPoint y: 288, distance: 155.8
click at [223, 288] on div "Contact [PERSON_NAME] [PHONE_NUMBER] [PERSON_NAME][EMAIL_ADDRESS][PERSON_NAME][…" at bounding box center [667, 288] width 937 height 211
copy div "[PERSON_NAME][EMAIL_ADDRESS][PERSON_NAME][DOMAIN_NAME]"
click at [740, 29] on button "Close" at bounding box center [737, 24] width 83 height 25
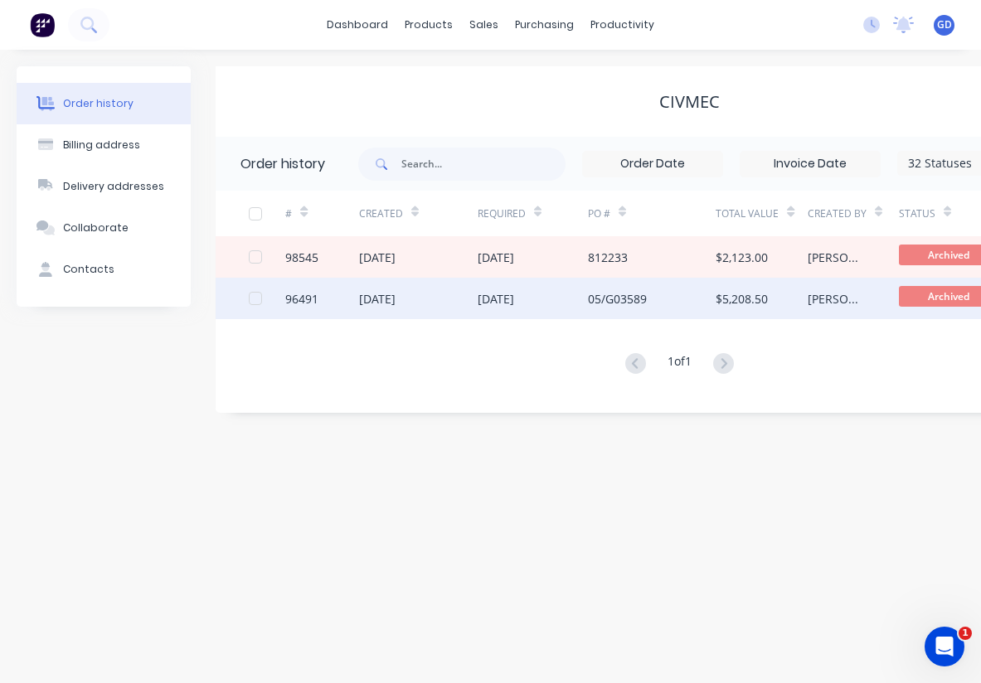
click at [298, 301] on div "96491" at bounding box center [301, 298] width 33 height 17
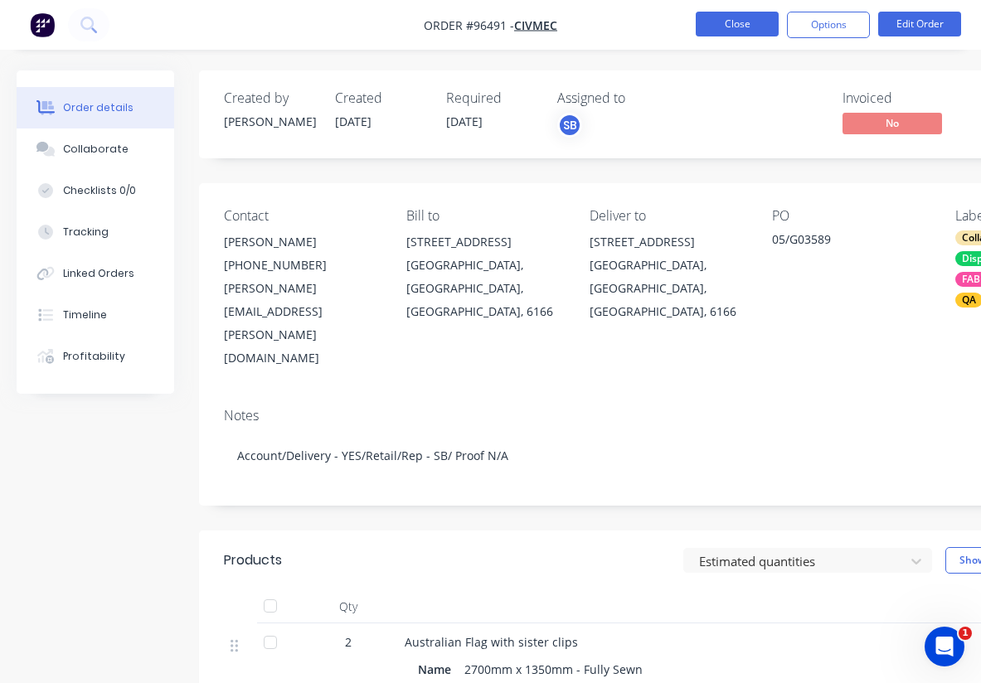
click at [732, 18] on button "Close" at bounding box center [737, 24] width 83 height 25
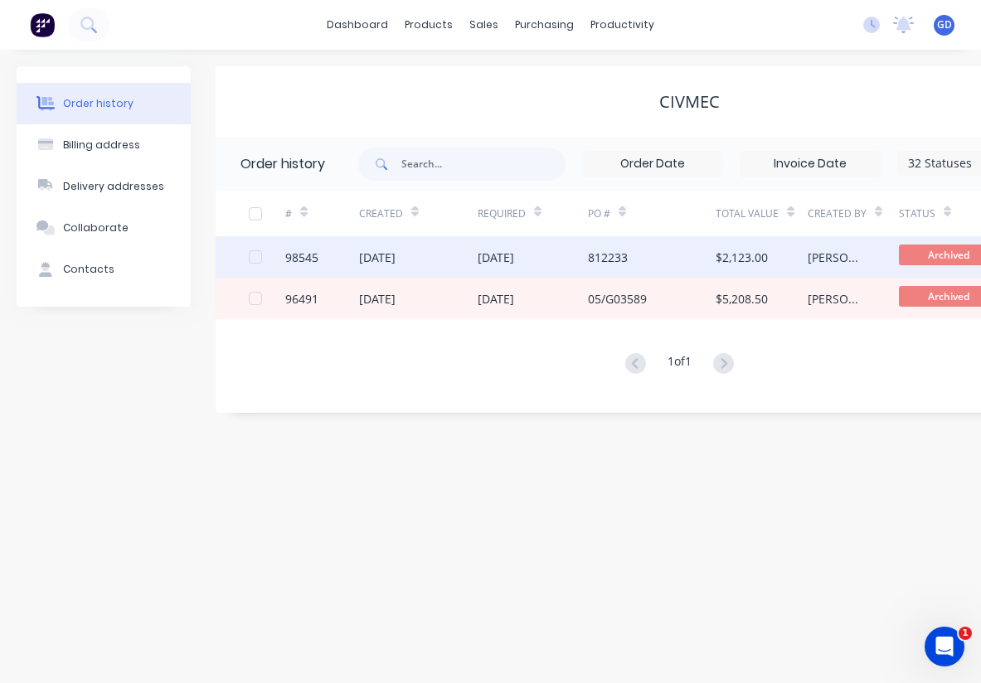
click at [297, 266] on div "98545" at bounding box center [321, 256] width 73 height 41
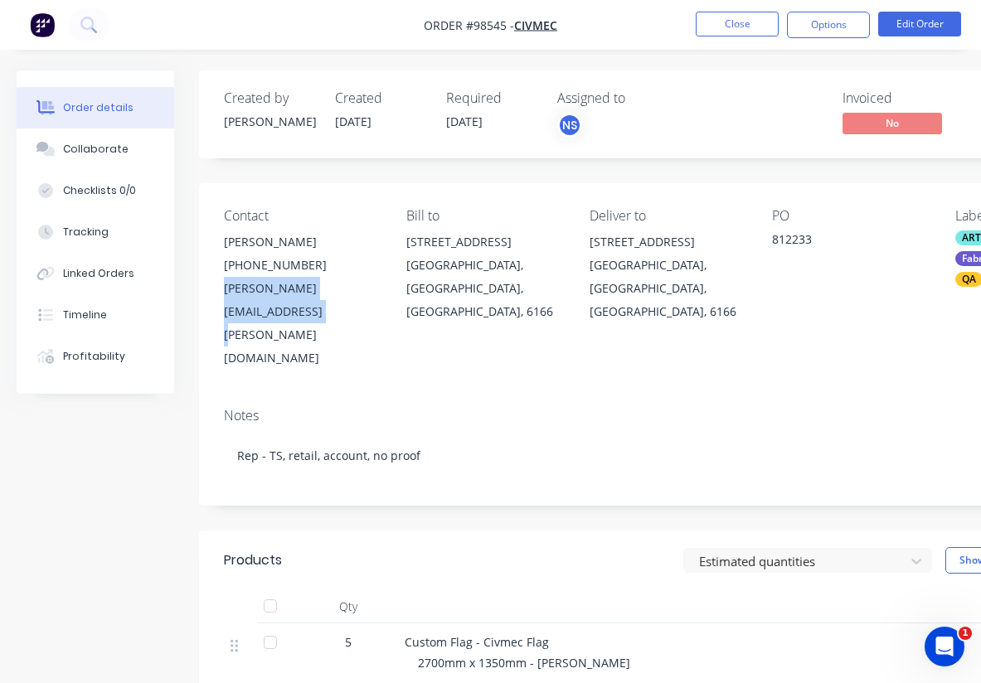
drag, startPoint x: 225, startPoint y: 288, endPoint x: 414, endPoint y: 290, distance: 189.0
click at [414, 290] on div "Contact [PERSON_NAME] [PHONE_NUMBER] [PERSON_NAME][EMAIL_ADDRESS][PERSON_NAME][…" at bounding box center [667, 288] width 937 height 211
copy div "[PERSON_NAME][EMAIL_ADDRESS][PERSON_NAME][DOMAIN_NAME]"
